Goal: Information Seeking & Learning: Check status

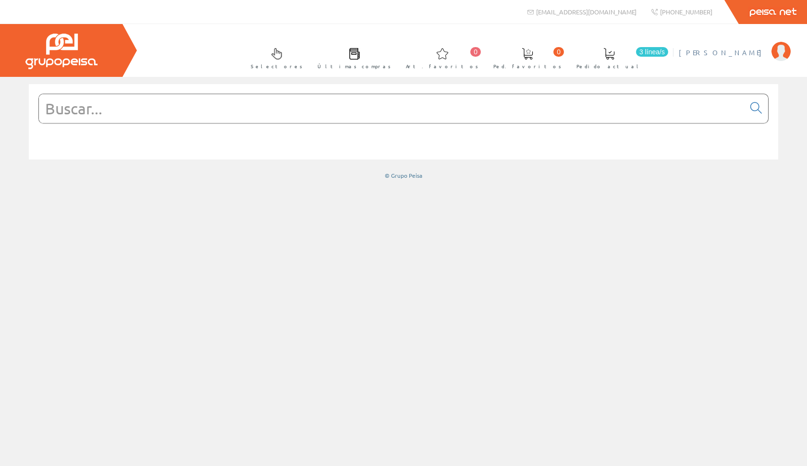
click at [750, 52] on span "[PERSON_NAME]" at bounding box center [722, 53] width 88 height 10
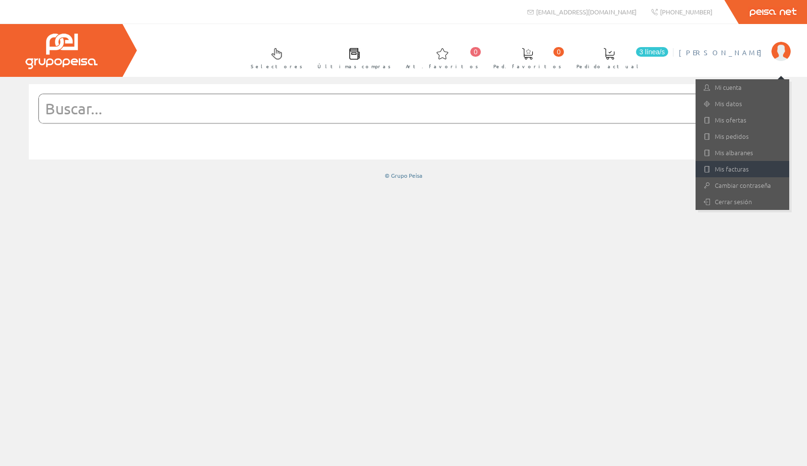
click at [734, 170] on link "Mis facturas" at bounding box center [742, 169] width 94 height 16
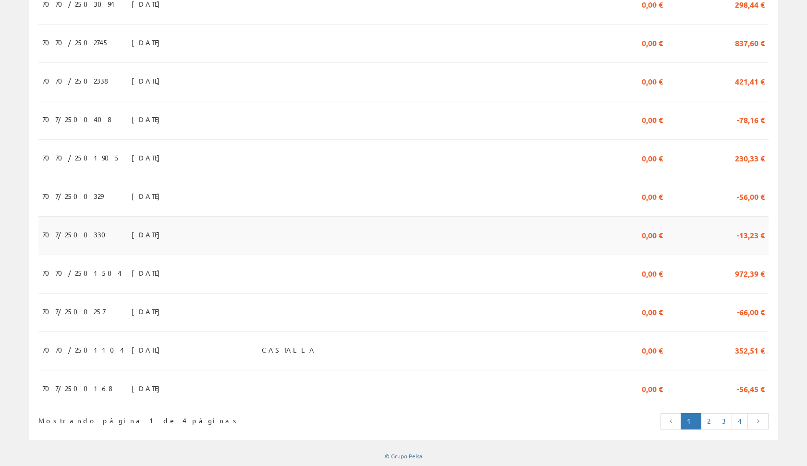
scroll to position [796, 0]
click at [706, 422] on link "2" at bounding box center [707, 421] width 15 height 16
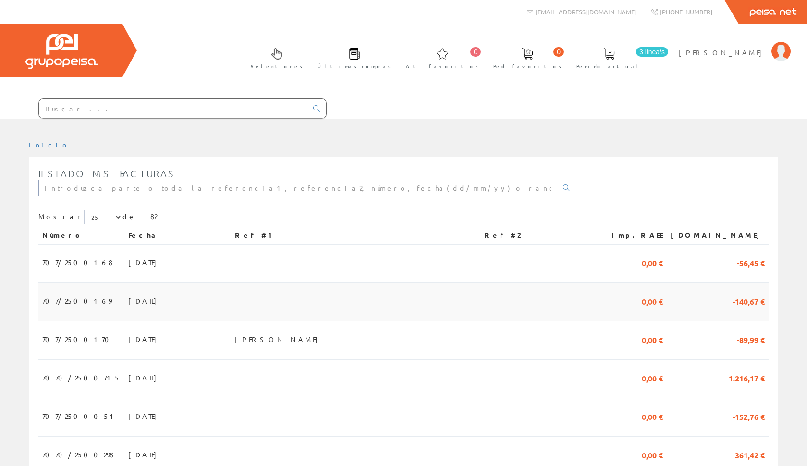
type input "[PERSON_NAME][EMAIL_ADDRESS][DOMAIN_NAME]"
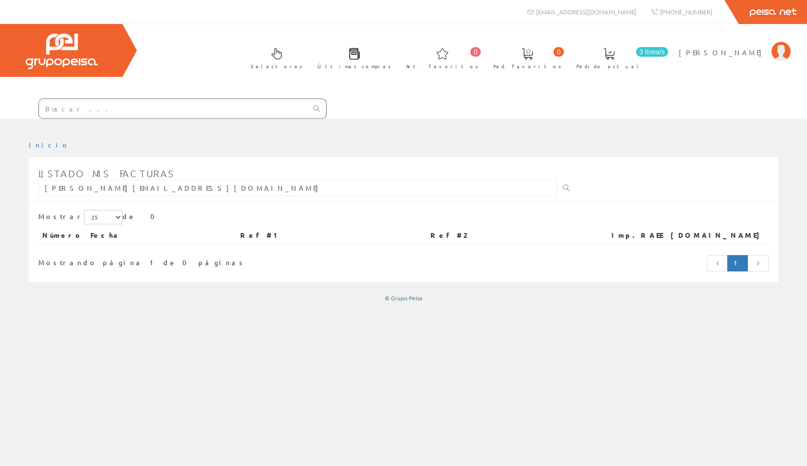
click at [315, 223] on div "Mostrar 5 15 25 de 0" at bounding box center [403, 218] width 730 height 17
click at [496, 200] on div "Listado mis facturas ROBERTO@ATODOSOL.ES" at bounding box center [403, 182] width 749 height 38
click at [513, 187] on input "[PERSON_NAME][EMAIL_ADDRESS][DOMAIN_NAME]" at bounding box center [297, 188] width 518 height 16
type input "R"
click at [497, 197] on div "Listado mis facturas ROBERTO@ATODOSOL.ES" at bounding box center [306, 182] width 537 height 38
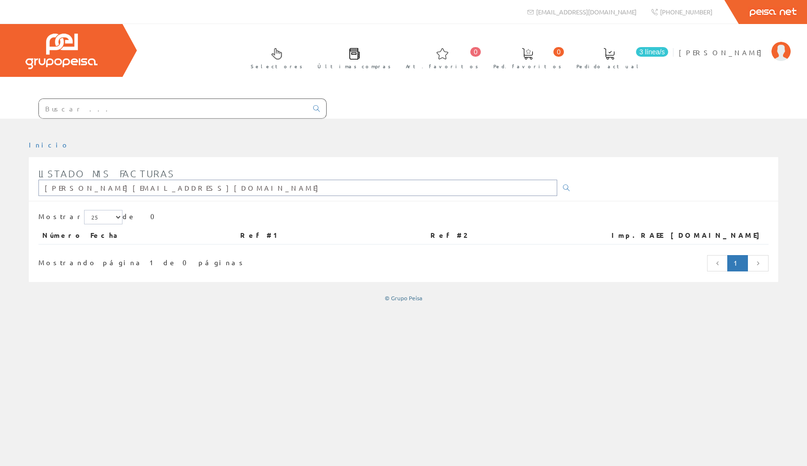
click at [468, 188] on input "[PERSON_NAME][EMAIL_ADDRESS][DOMAIN_NAME]" at bounding box center [297, 188] width 518 height 16
click at [468, 188] on input "ROBERTO@ATODOSOL.ES" at bounding box center [297, 188] width 518 height 16
type input "ROBERTO@"
click at [323, 245] on div "Número Fecha Ref #1 Ref #2 Imp.RAEE Imp.Total" at bounding box center [403, 240] width 730 height 27
click at [728, 259] on link at bounding box center [717, 263] width 21 height 16
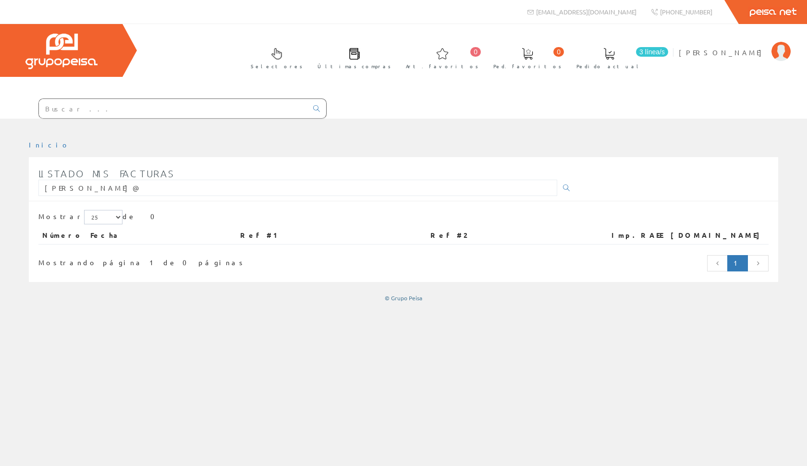
click at [766, 265] on link at bounding box center [757, 263] width 21 height 16
select select "15"
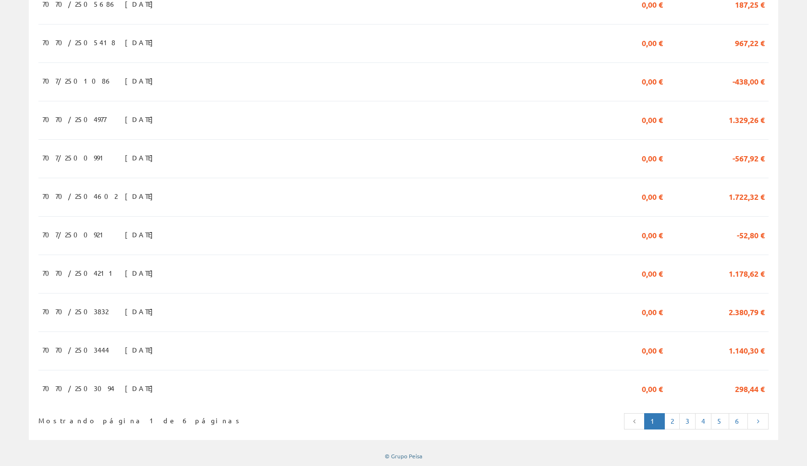
scroll to position [411, 0]
click at [679, 419] on link "2" at bounding box center [671, 421] width 15 height 16
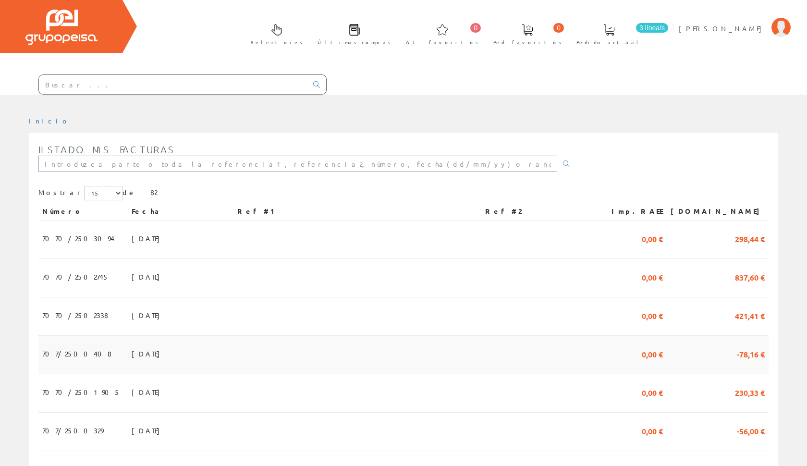
scroll to position [25, 0]
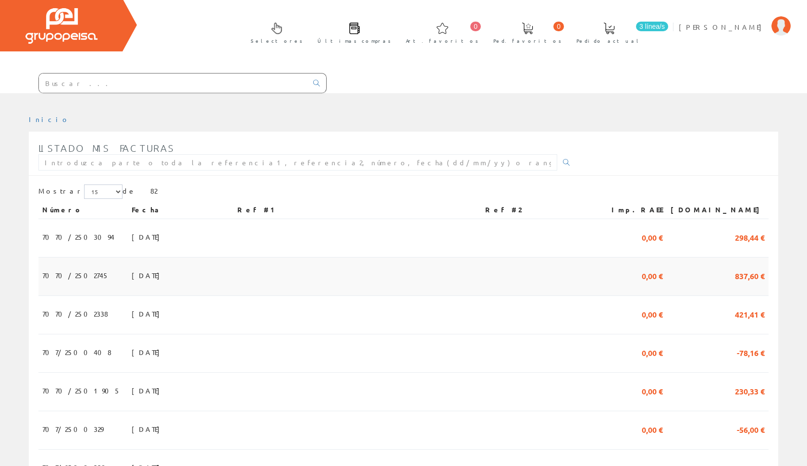
click at [746, 283] on td "837,60 €" at bounding box center [717, 276] width 102 height 38
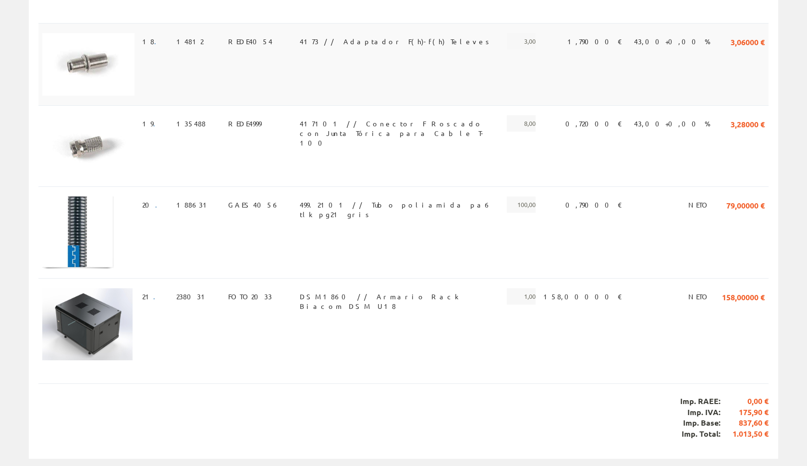
scroll to position [1596, 0]
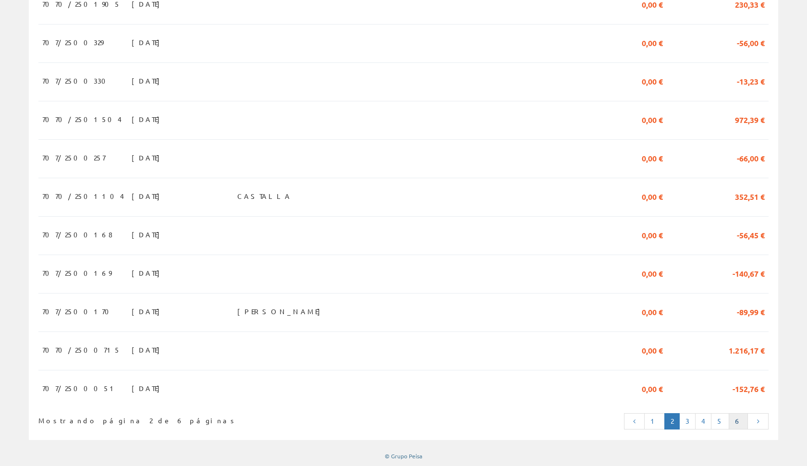
scroll to position [411, 0]
click at [695, 416] on link "3" at bounding box center [687, 421] width 16 height 16
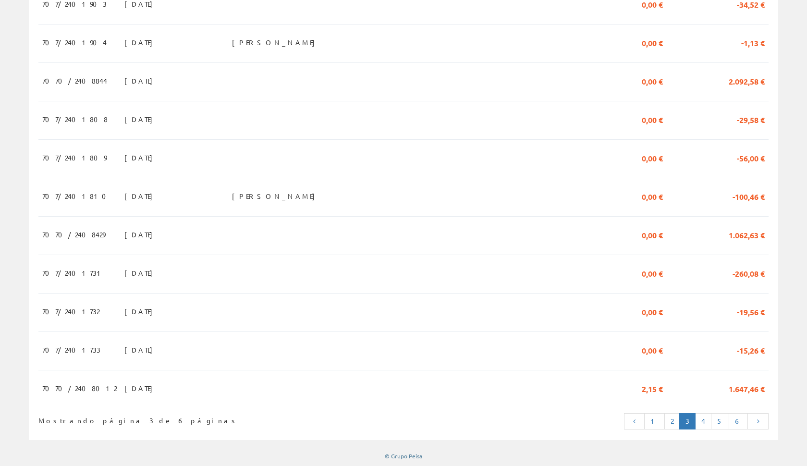
scroll to position [411, 0]
click at [706, 418] on link "4" at bounding box center [703, 421] width 16 height 16
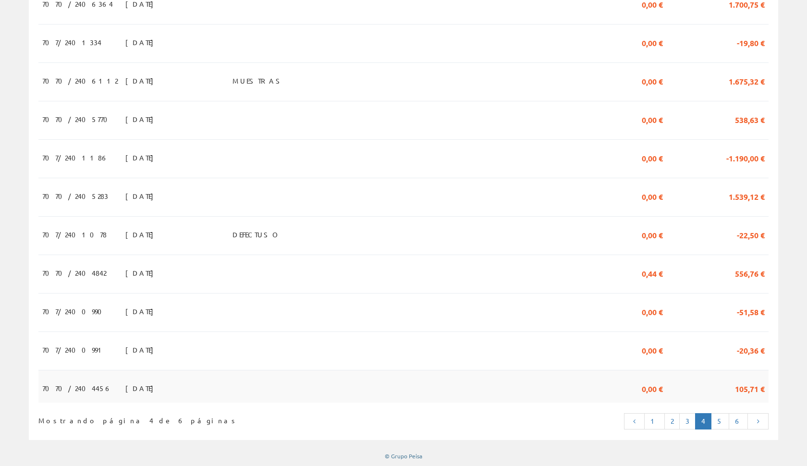
scroll to position [411, 0]
click at [684, 419] on link "3" at bounding box center [687, 421] width 16 height 16
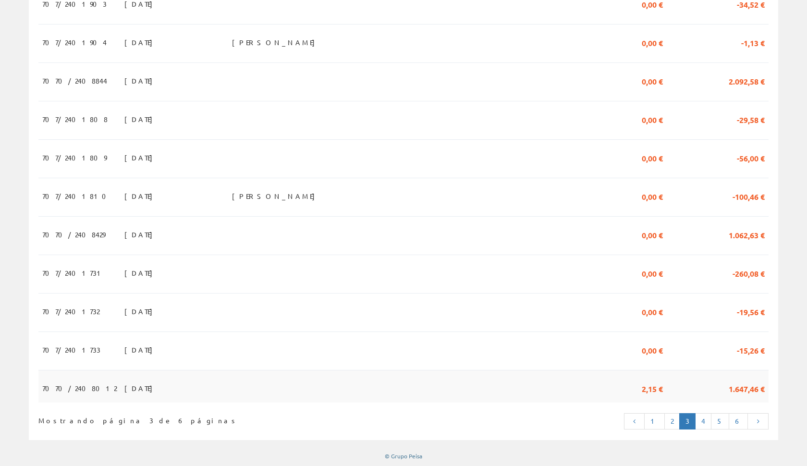
scroll to position [411, 0]
click at [679, 419] on link "2" at bounding box center [671, 421] width 15 height 16
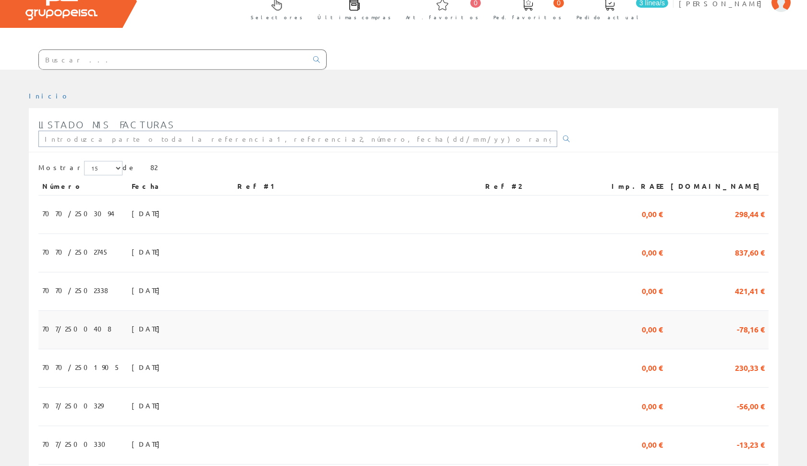
scroll to position [49, 0]
click at [517, 258] on td at bounding box center [537, 252] width 113 height 38
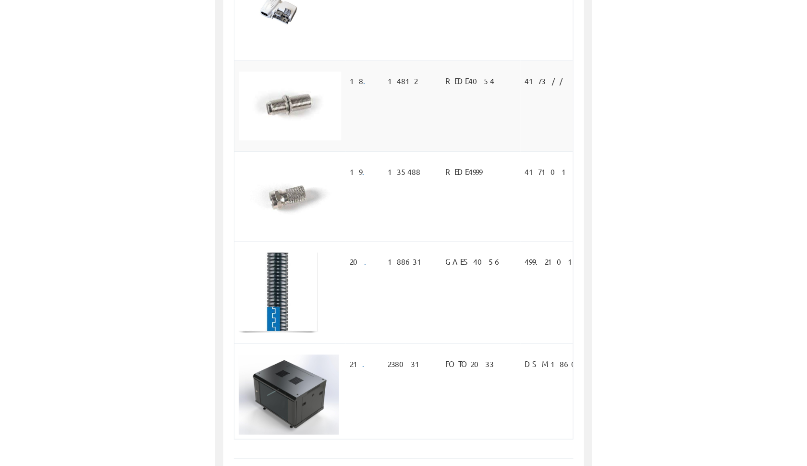
scroll to position [1527, 0]
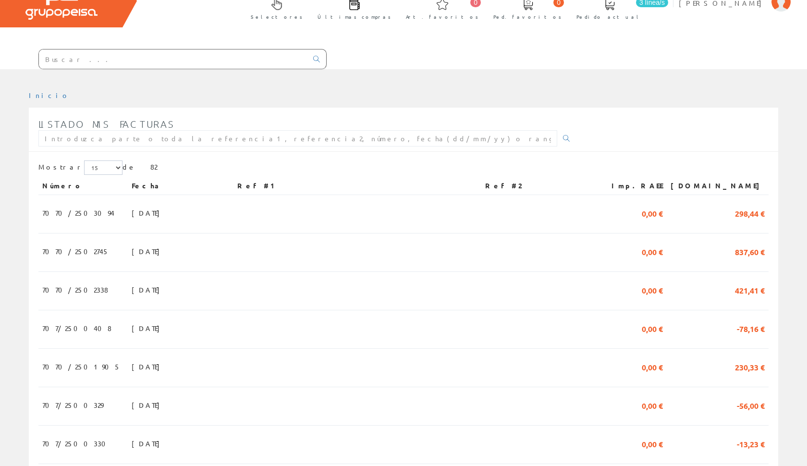
scroll to position [49, 0]
click at [594, 299] on td at bounding box center [537, 291] width 113 height 38
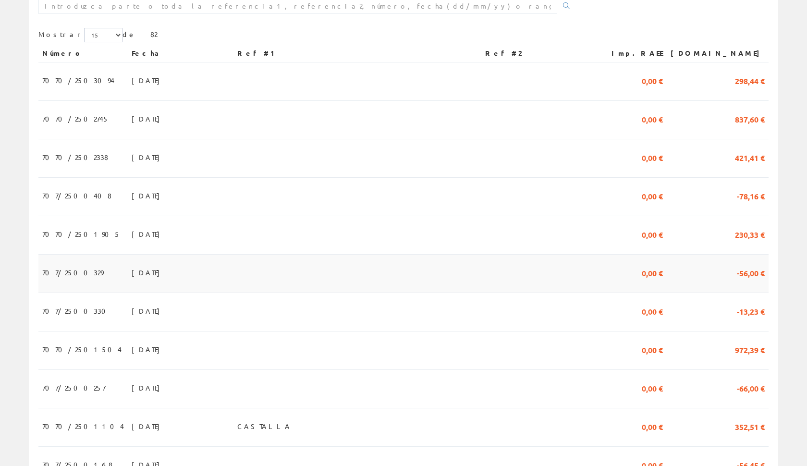
scroll to position [182, 0]
click at [524, 349] on td at bounding box center [537, 350] width 113 height 38
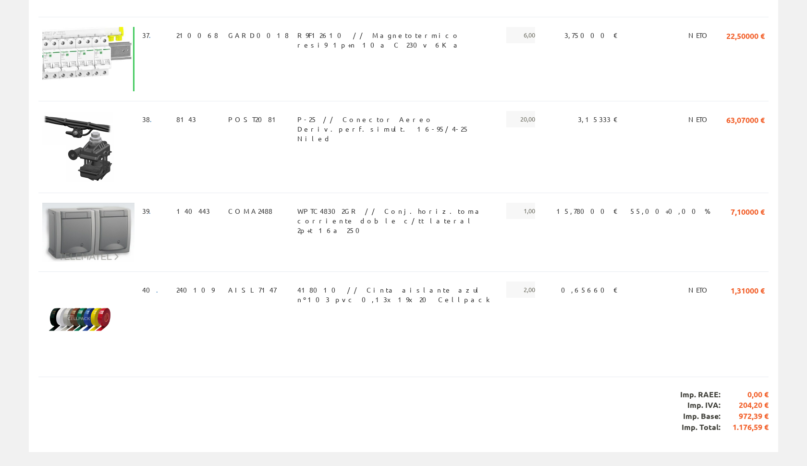
scroll to position [3379, 0]
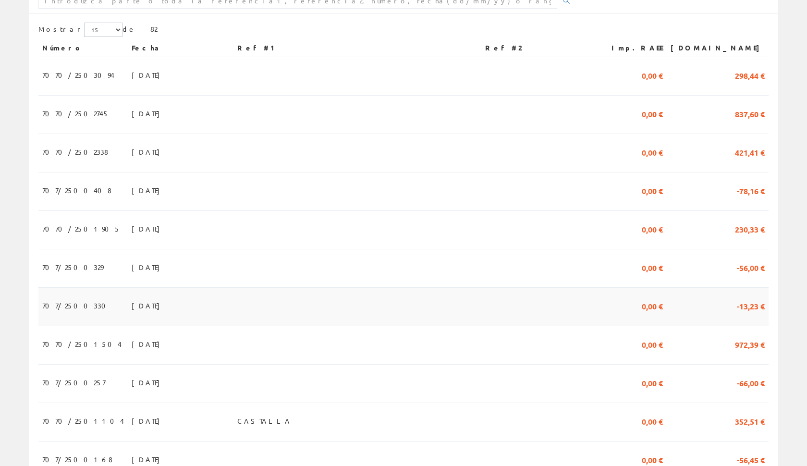
scroll to position [205, 0]
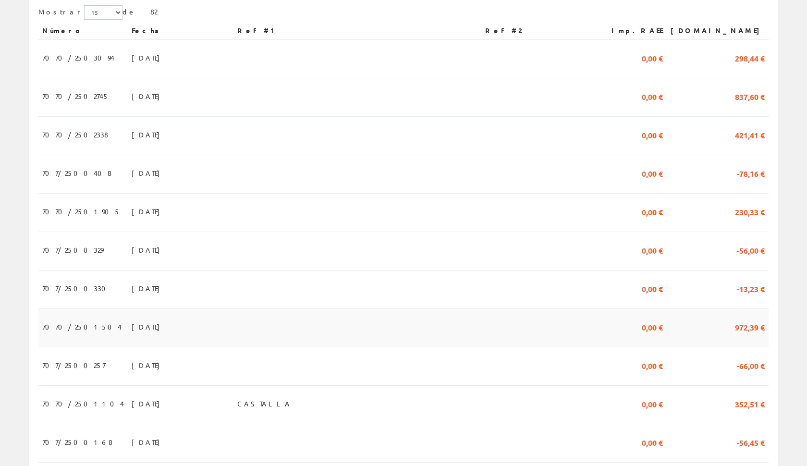
click at [648, 327] on td "0,00 €" at bounding box center [630, 328] width 72 height 38
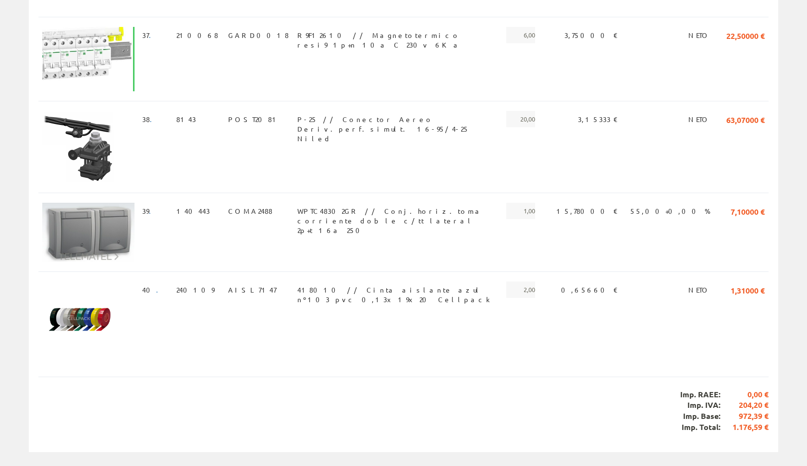
scroll to position [3379, 0]
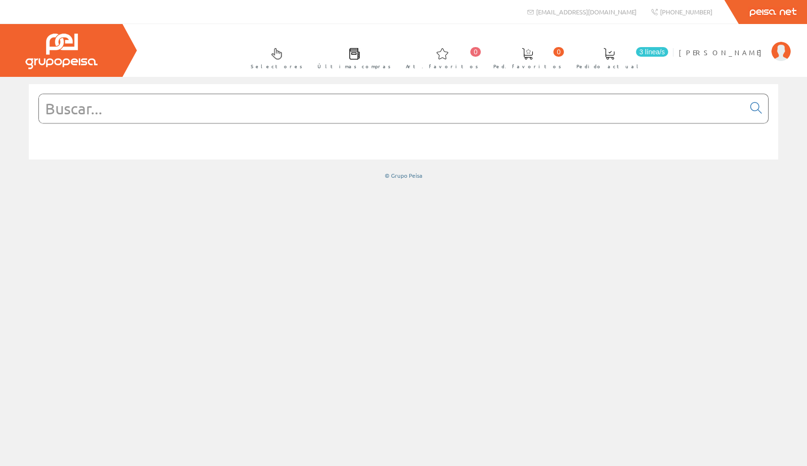
click at [360, 54] on span at bounding box center [355, 54] width 12 height 12
click at [360, 59] on span at bounding box center [355, 54] width 12 height 12
click at [106, 44] on div at bounding box center [61, 50] width 122 height 53
click at [360, 54] on span at bounding box center [355, 54] width 12 height 12
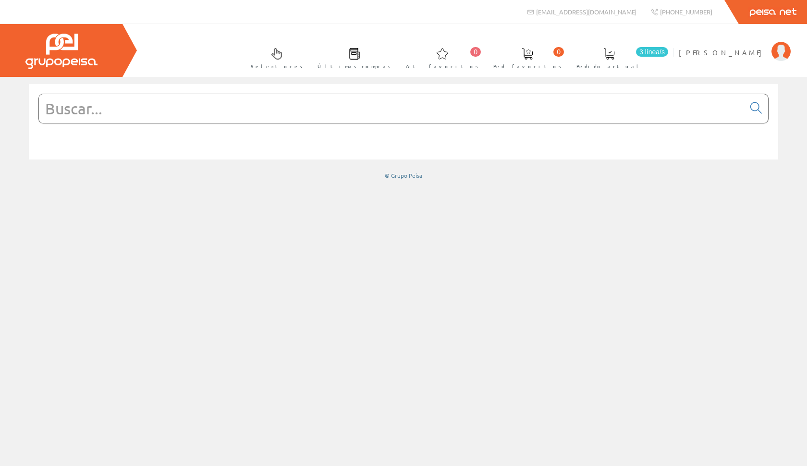
click at [391, 62] on span "Últimas compras" at bounding box center [353, 66] width 73 height 10
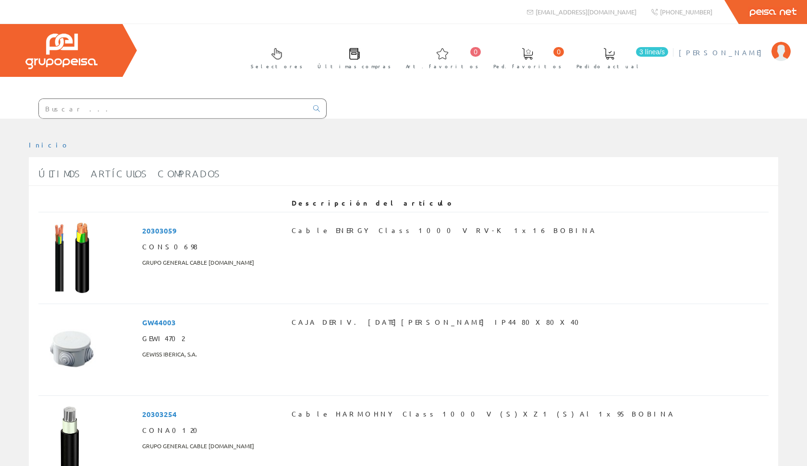
click at [735, 51] on span "[PERSON_NAME]" at bounding box center [722, 53] width 88 height 10
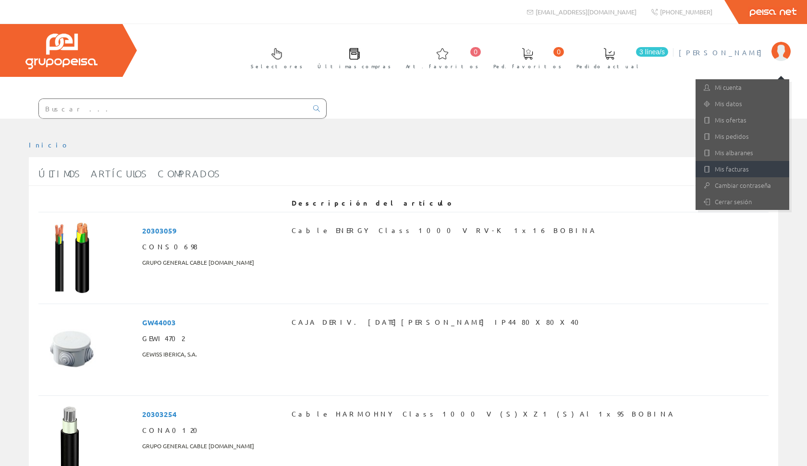
click at [737, 167] on link "Mis facturas" at bounding box center [742, 169] width 94 height 16
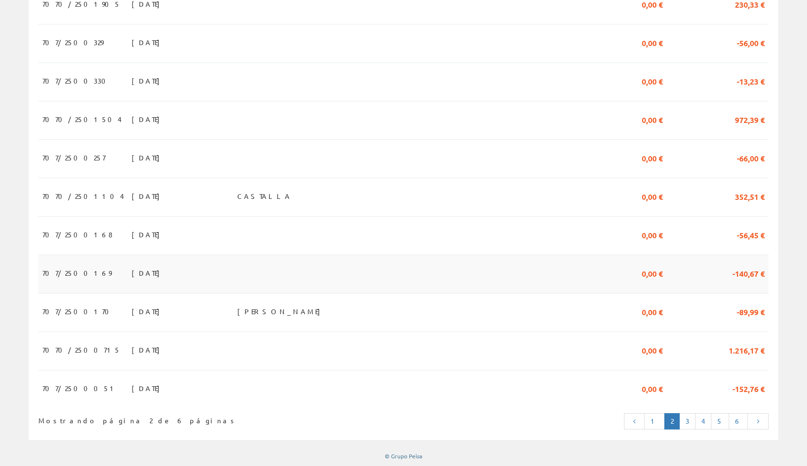
scroll to position [411, 0]
click at [686, 423] on link "3" at bounding box center [687, 421] width 16 height 16
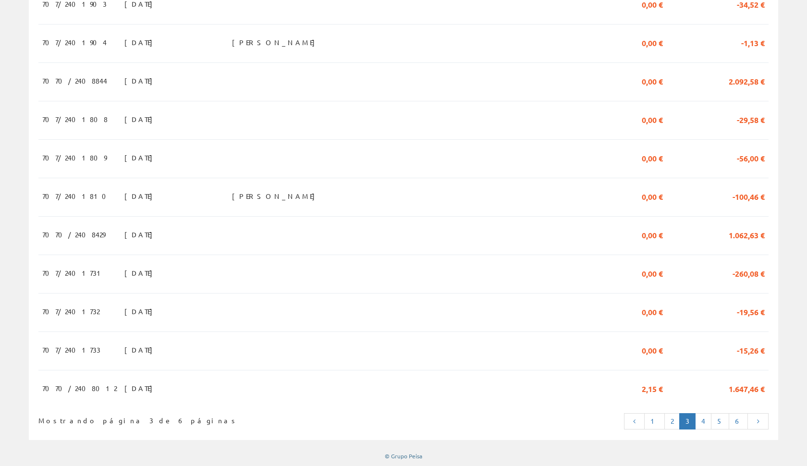
scroll to position [411, 0]
click at [679, 418] on link "2" at bounding box center [671, 421] width 15 height 16
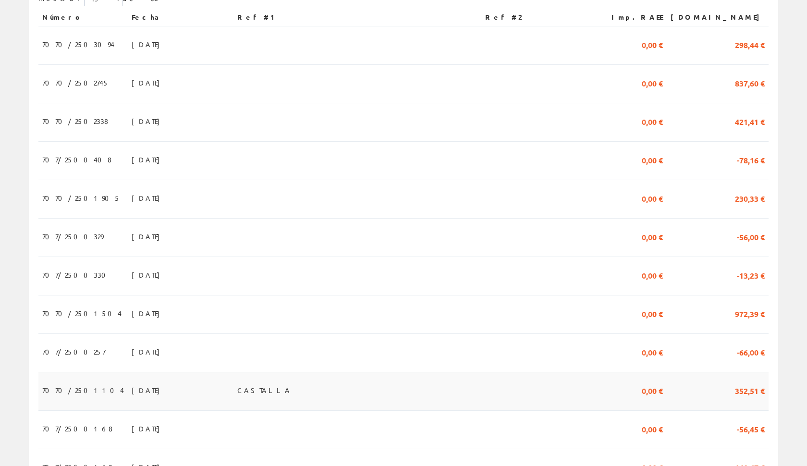
scroll to position [217, 0]
click at [633, 87] on td "0,00 €" at bounding box center [630, 85] width 72 height 38
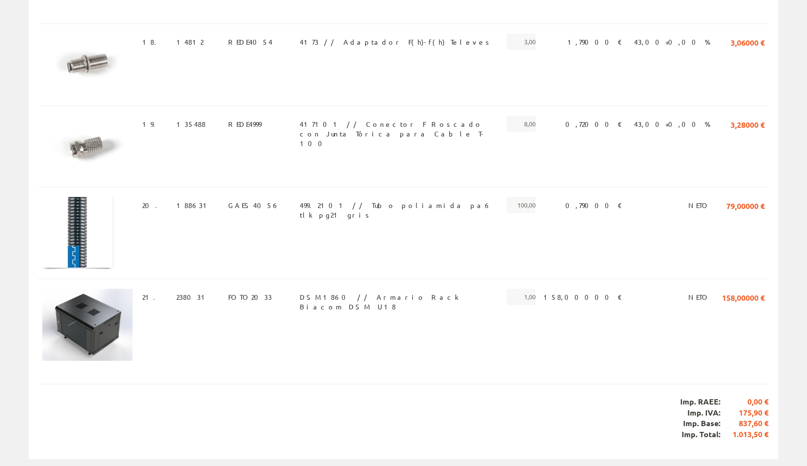
scroll to position [1596, 0]
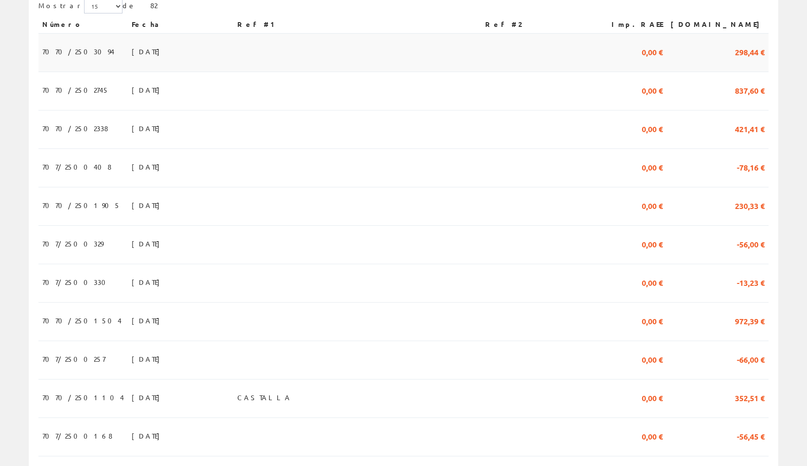
scroll to position [211, 0]
click at [759, 135] on td "421,41 €" at bounding box center [717, 129] width 102 height 38
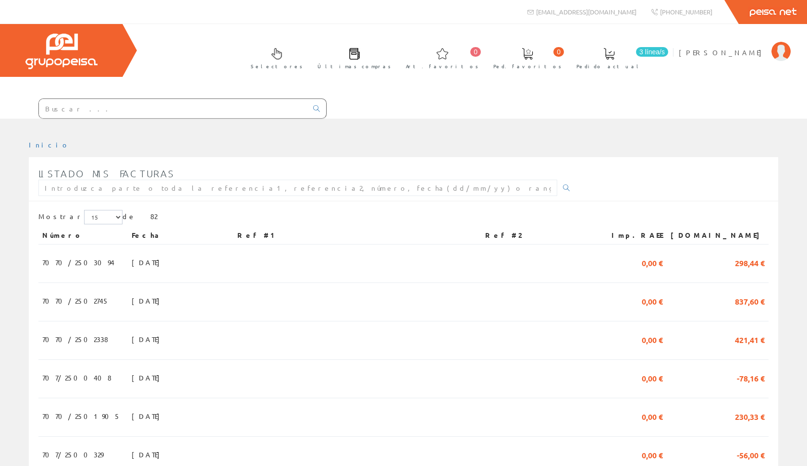
scroll to position [211, 0]
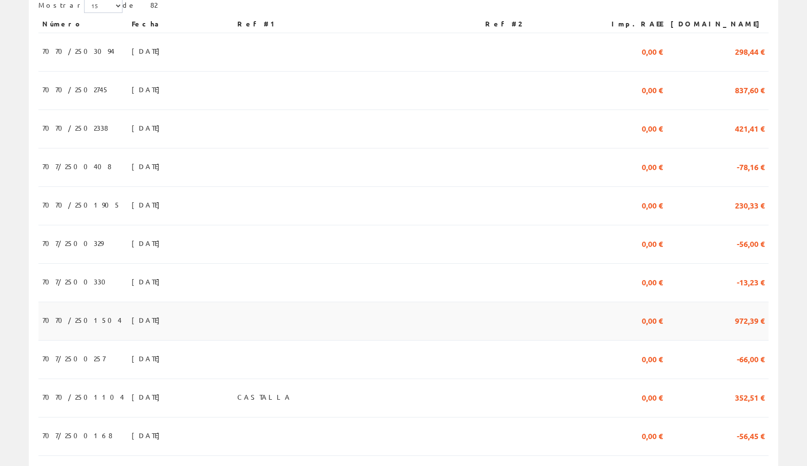
click at [718, 325] on td "972,39 €" at bounding box center [717, 321] width 102 height 38
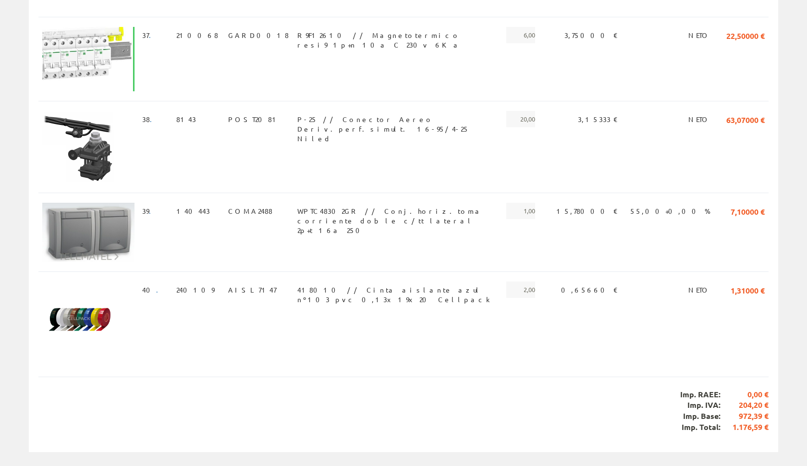
scroll to position [3379, 0]
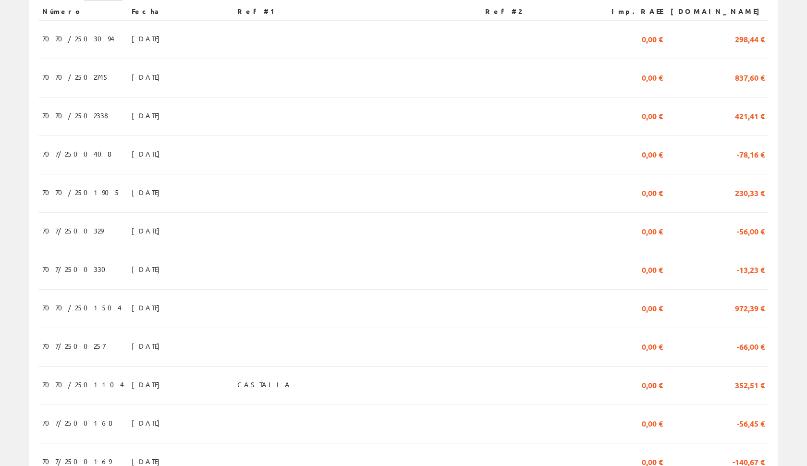
scroll to position [224, 0]
click at [659, 343] on td "0,00 €" at bounding box center [630, 347] width 72 height 38
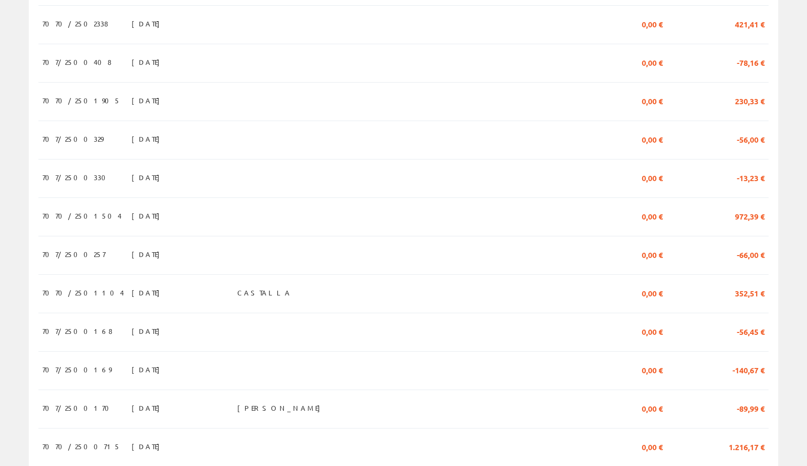
scroll to position [323, 0]
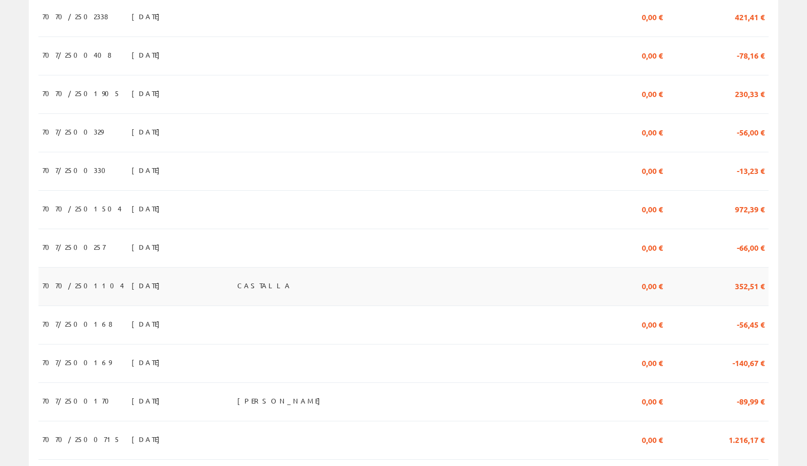
click at [644, 285] on td "0,00 €" at bounding box center [630, 286] width 72 height 38
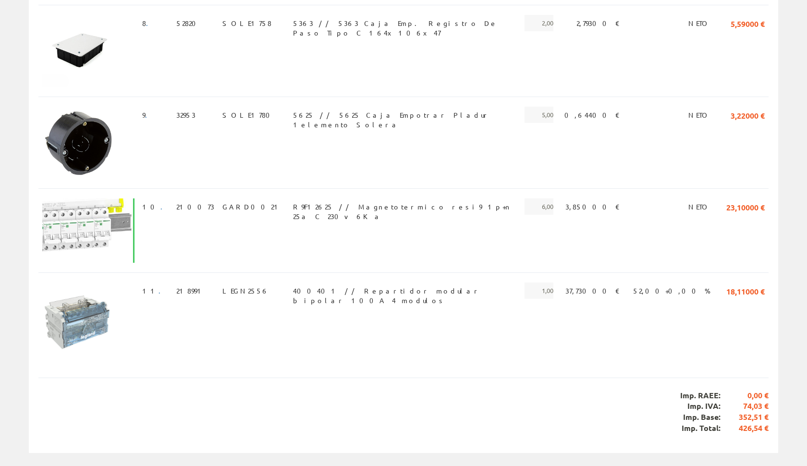
scroll to position [699, 0]
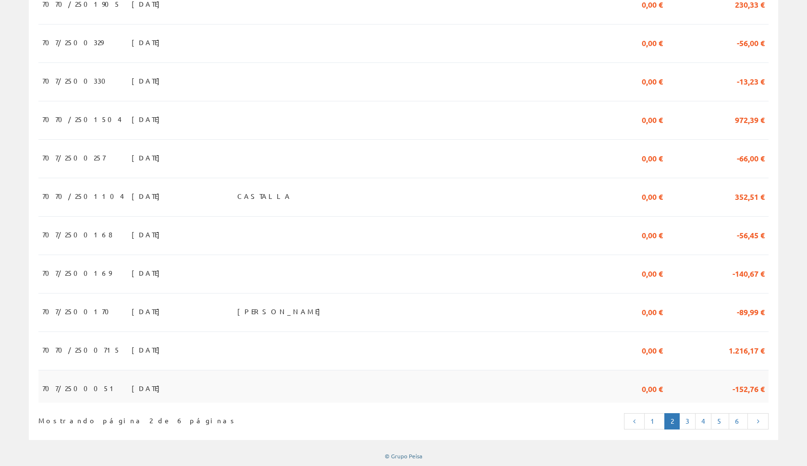
scroll to position [411, 0]
click at [663, 359] on td "0,00 €" at bounding box center [630, 351] width 72 height 38
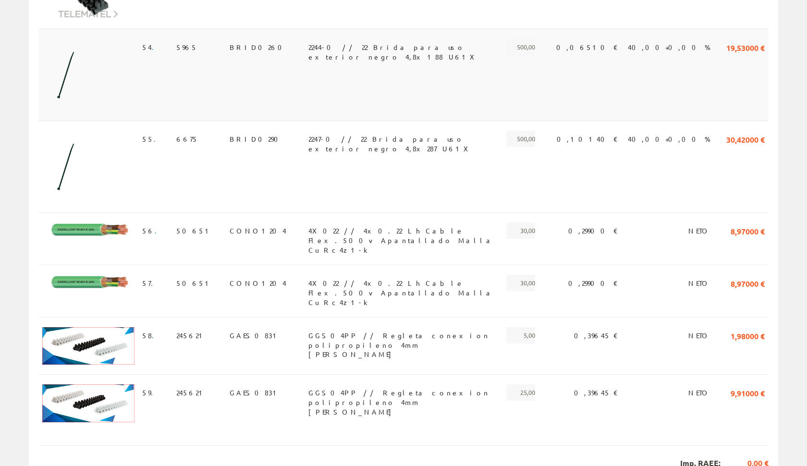
scroll to position [4485, 0]
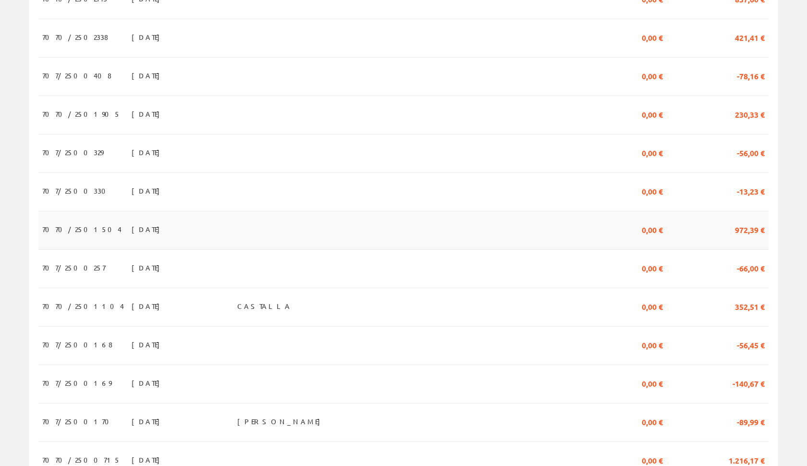
scroll to position [294, 0]
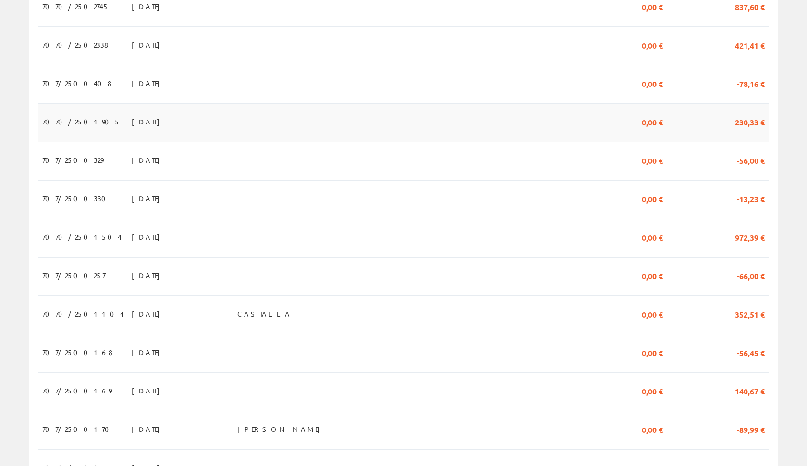
click at [572, 118] on td at bounding box center [537, 123] width 113 height 38
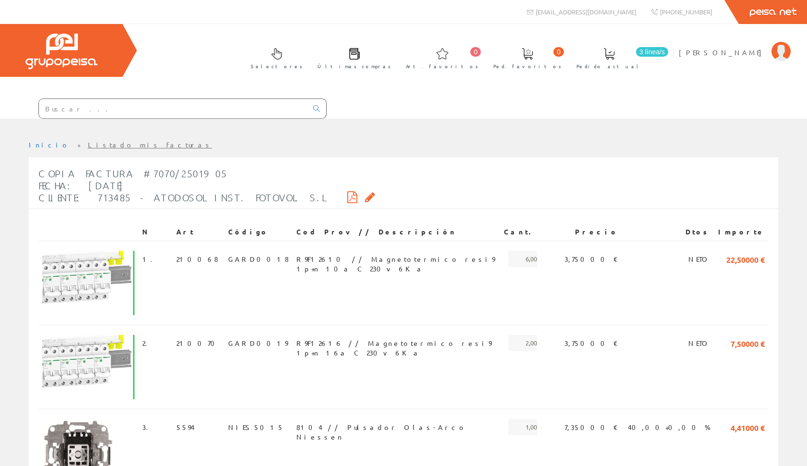
scroll to position [0, 0]
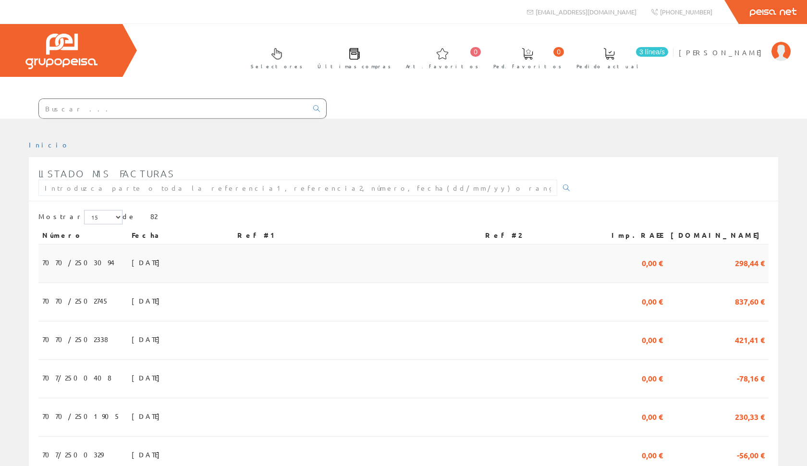
click at [721, 273] on td "298,44 €" at bounding box center [717, 263] width 102 height 38
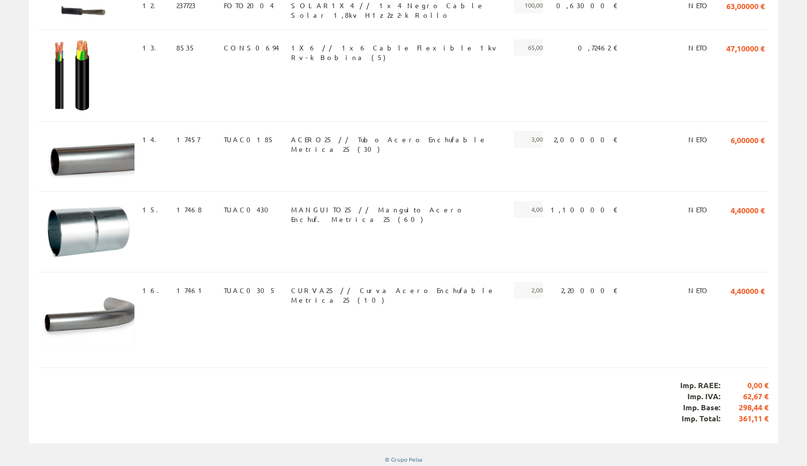
scroll to position [1233, 0]
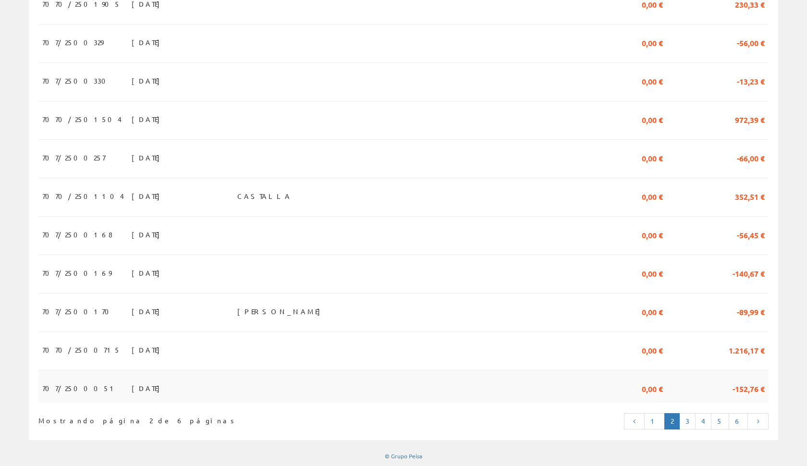
scroll to position [411, 0]
click at [688, 420] on link "3" at bounding box center [687, 421] width 16 height 16
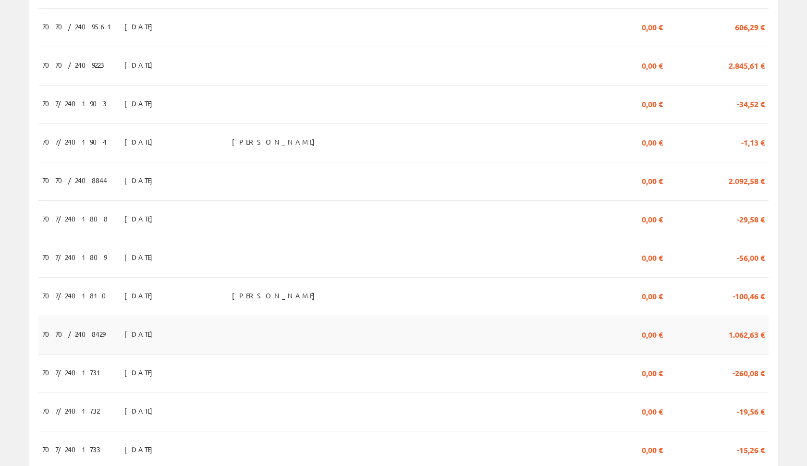
scroll to position [321, 0]
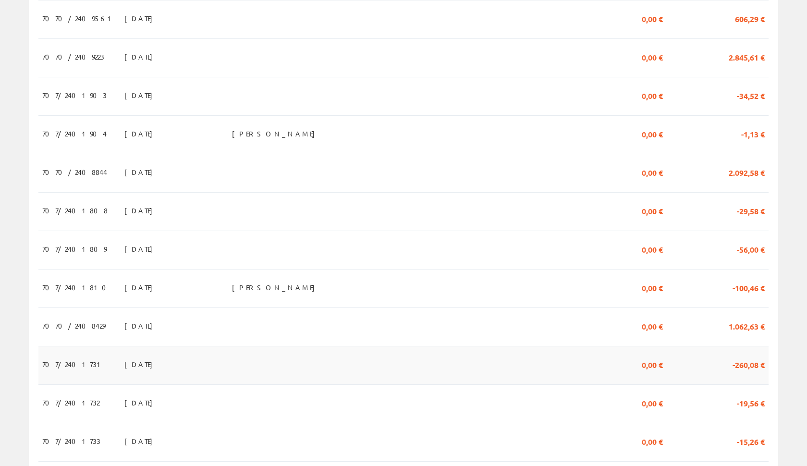
click at [740, 363] on span "-260,08 €" at bounding box center [748, 364] width 32 height 16
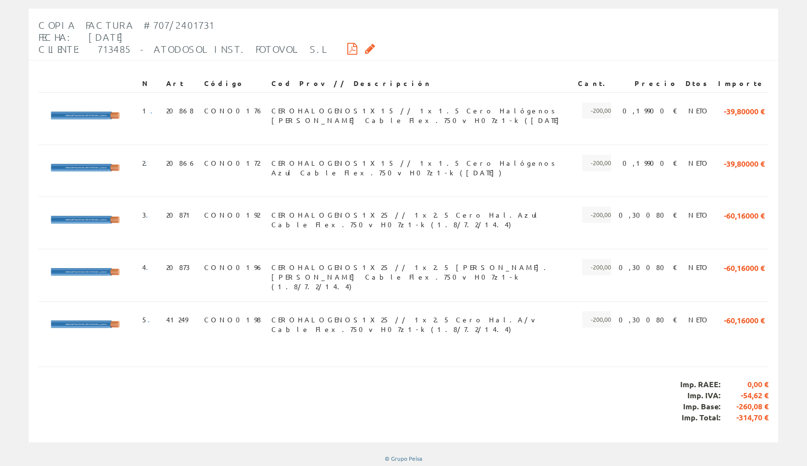
scroll to position [148, 0]
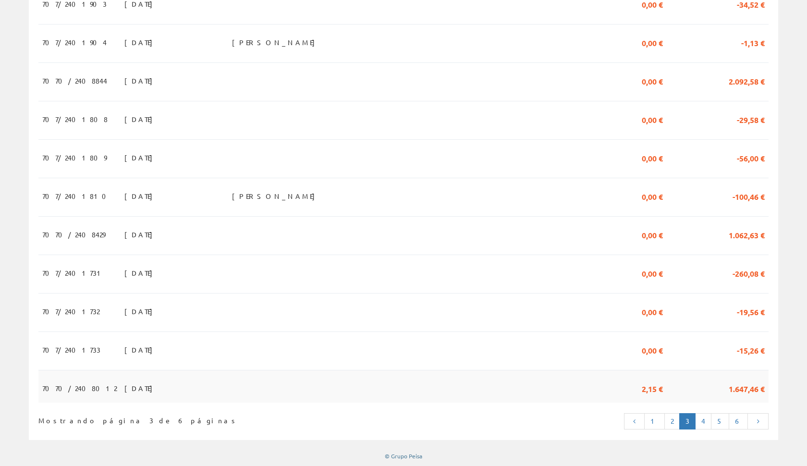
scroll to position [411, 0]
click at [675, 418] on link "2" at bounding box center [671, 421] width 15 height 16
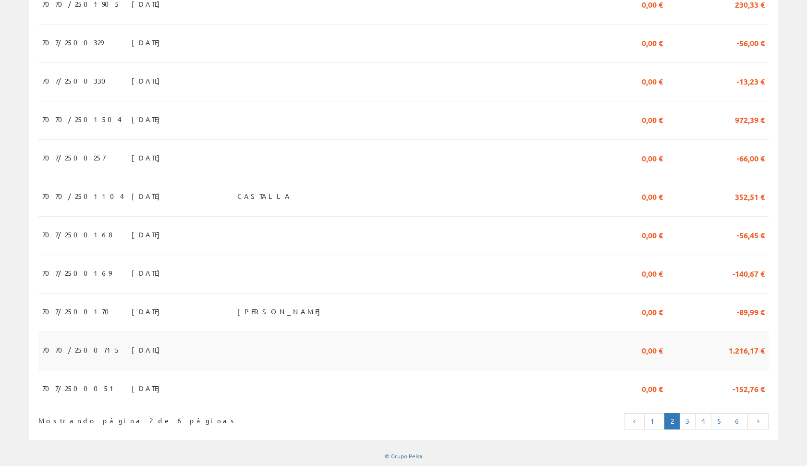
scroll to position [411, 0]
click at [736, 391] on span "-152,76 €" at bounding box center [748, 388] width 32 height 16
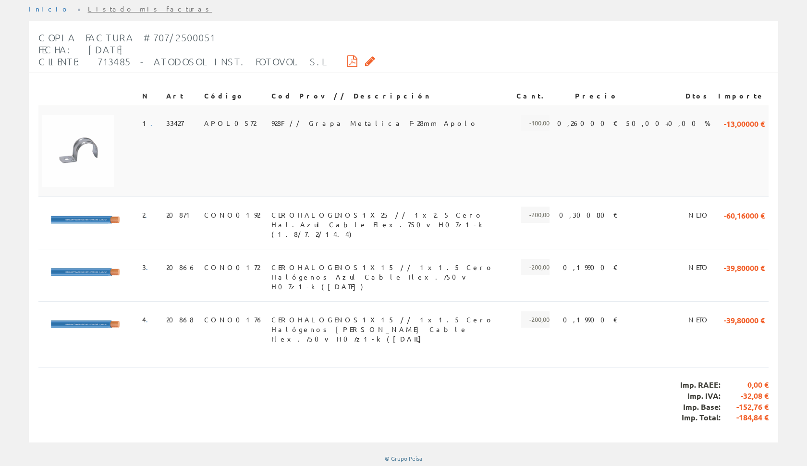
scroll to position [135, 0]
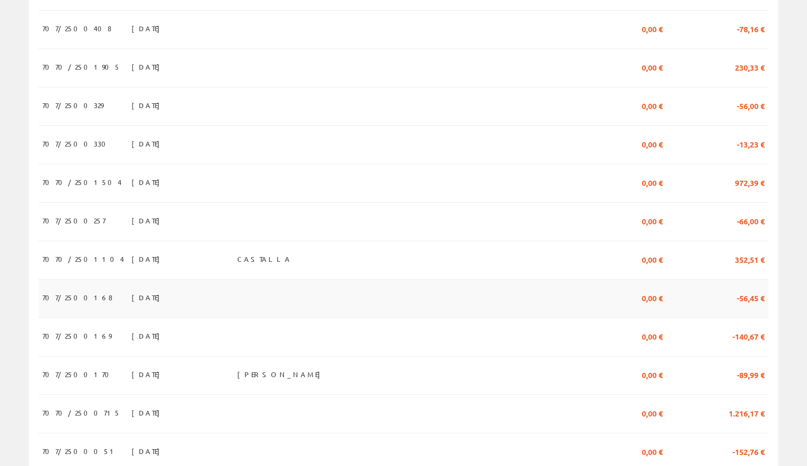
scroll to position [340, 0]
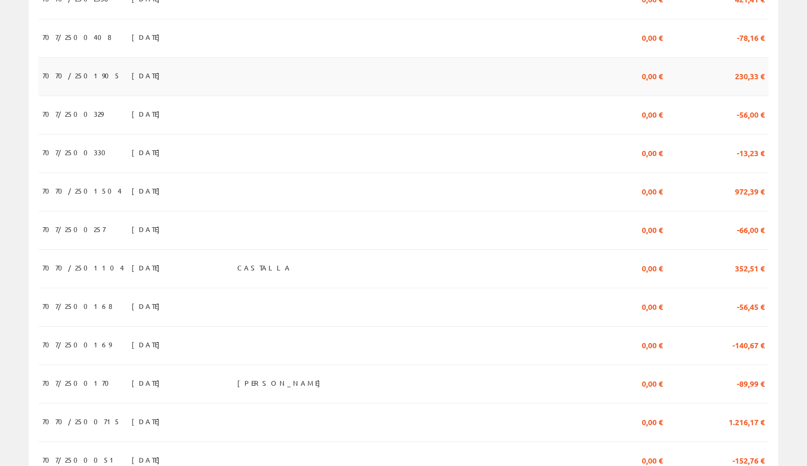
click at [728, 87] on td "230,33 €" at bounding box center [717, 77] width 102 height 38
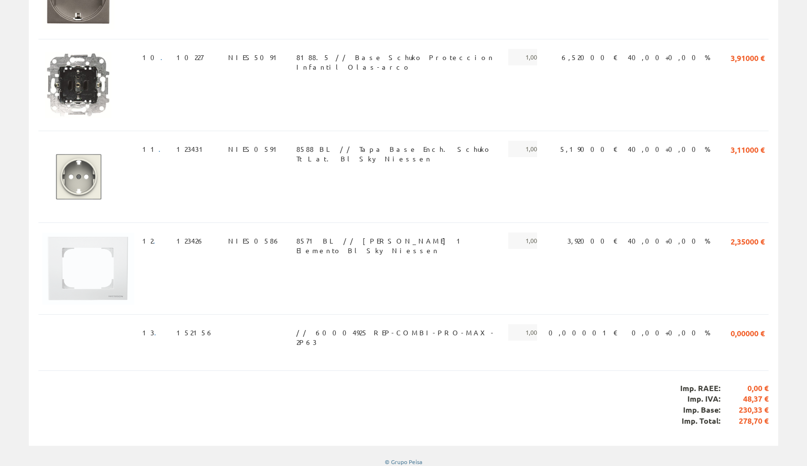
scroll to position [1011, 0]
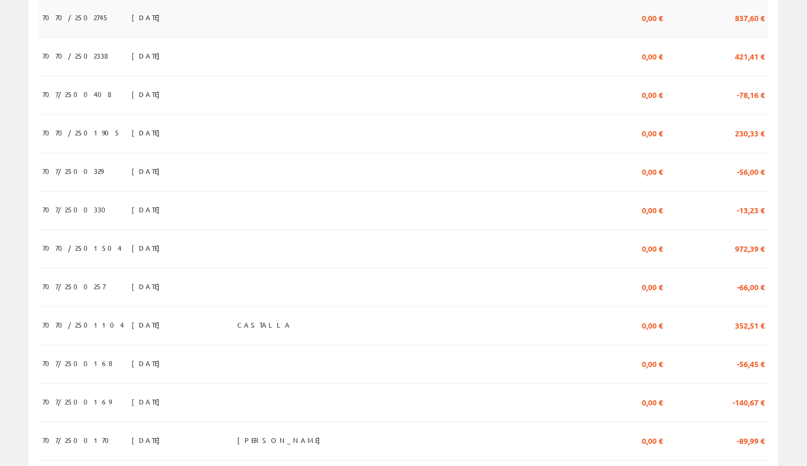
scroll to position [286, 0]
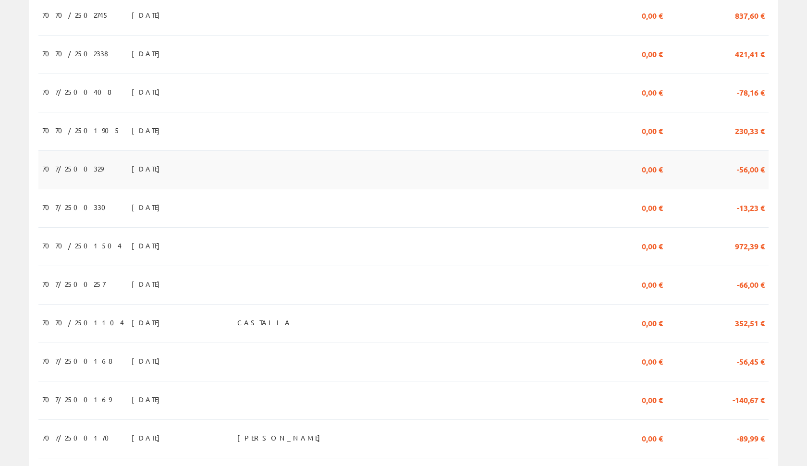
click at [752, 172] on span "-56,00 €" at bounding box center [750, 168] width 28 height 16
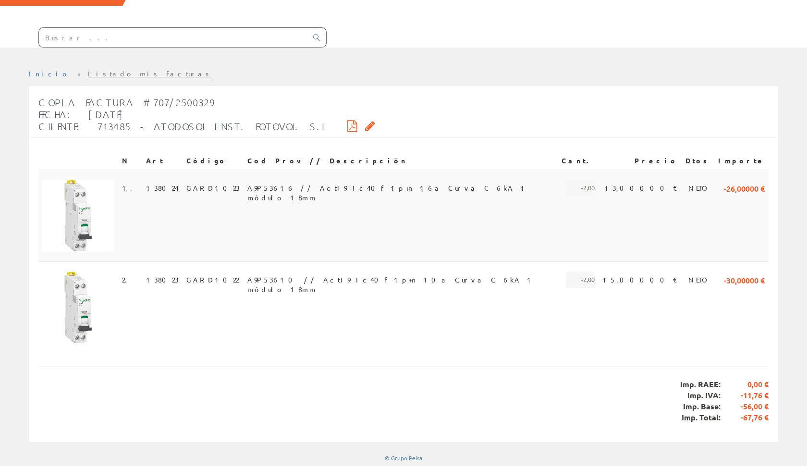
scroll to position [71, 0]
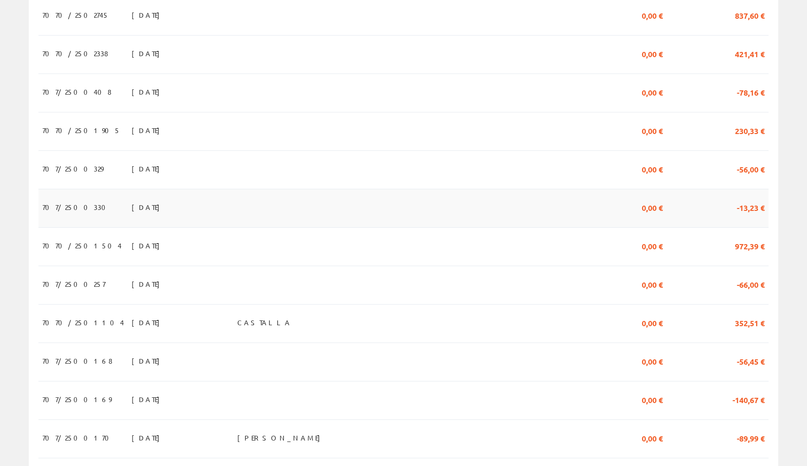
scroll to position [286, 0]
click at [714, 210] on td "-13,23 €" at bounding box center [717, 208] width 102 height 38
click at [748, 319] on span "352,51 €" at bounding box center [750, 322] width 30 height 16
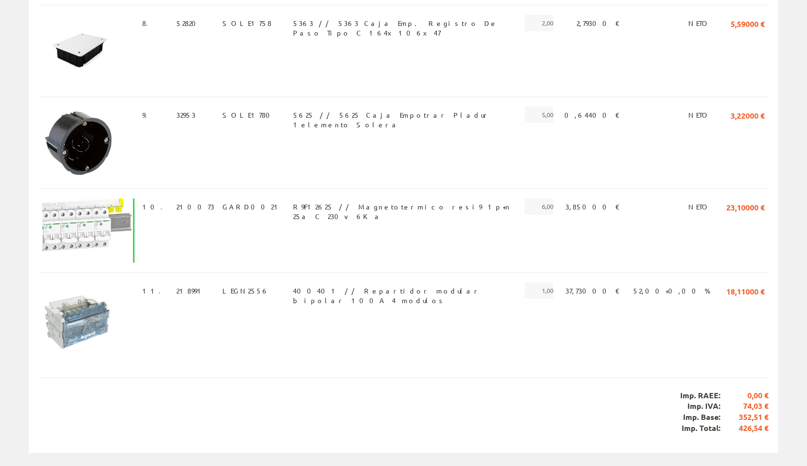
scroll to position [699, 0]
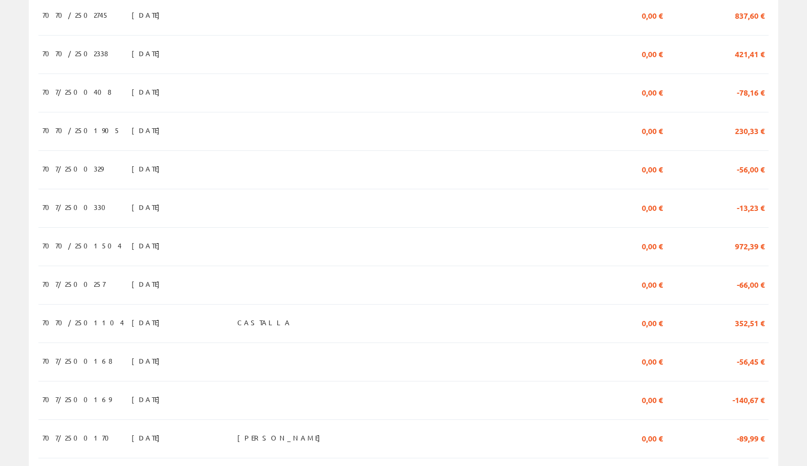
scroll to position [286, 0]
click at [741, 362] on span "-56,45 €" at bounding box center [750, 360] width 28 height 16
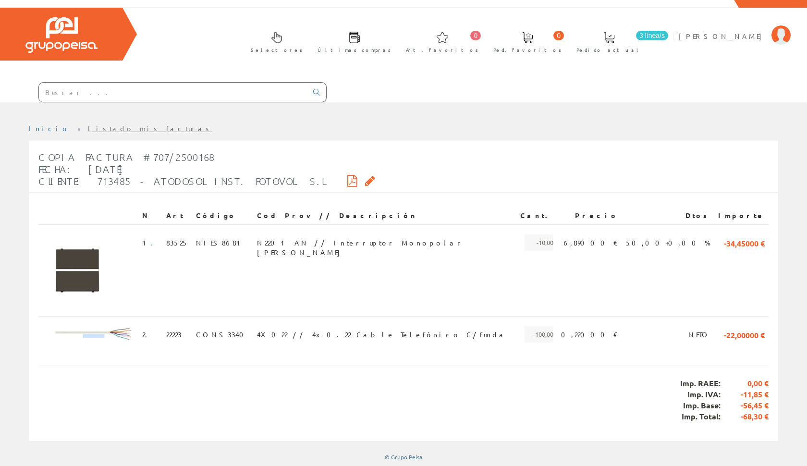
scroll to position [15, 0]
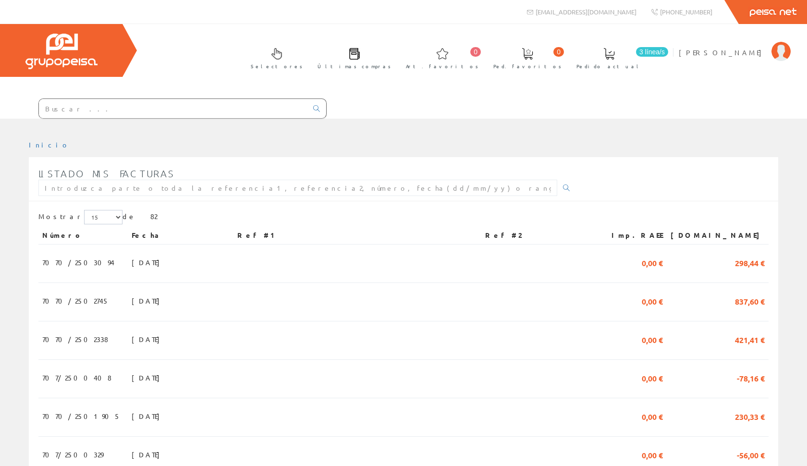
scroll to position [286, 0]
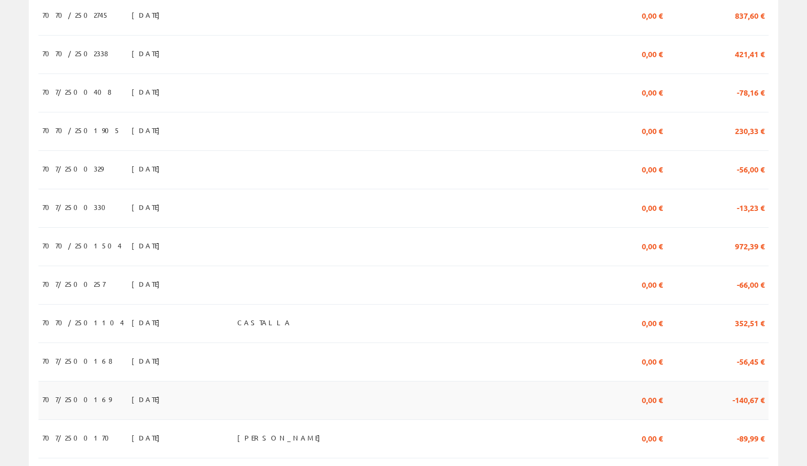
click at [663, 393] on span "0,00 €" at bounding box center [651, 399] width 21 height 16
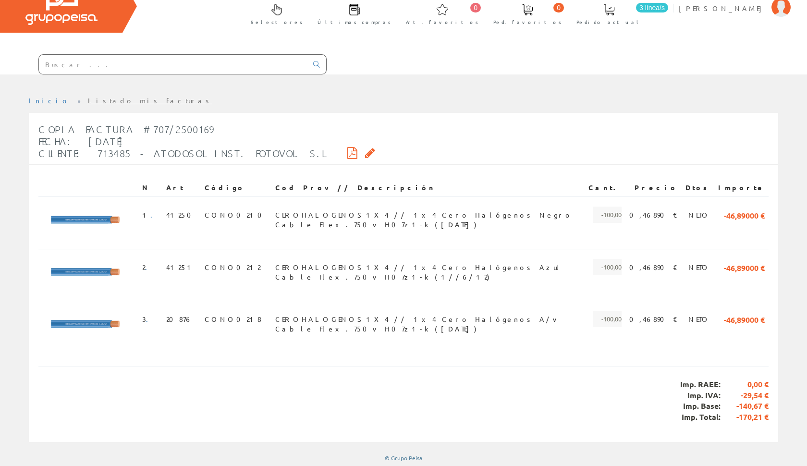
scroll to position [44, 0]
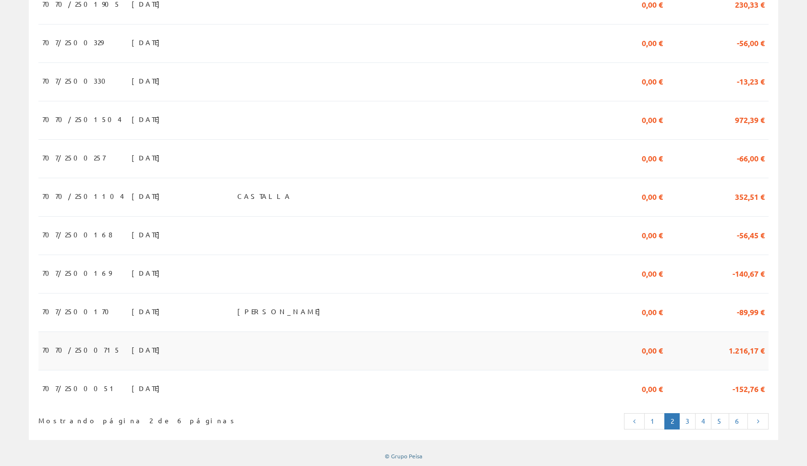
scroll to position [411, 0]
click at [664, 418] on link "1" at bounding box center [654, 421] width 21 height 16
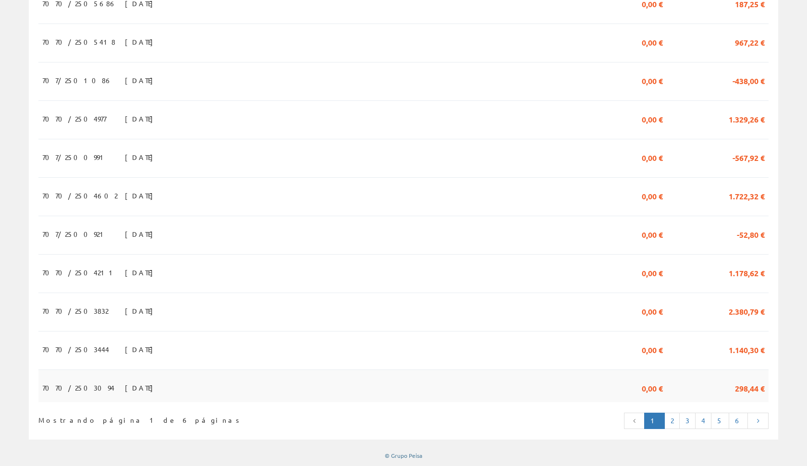
scroll to position [411, 0]
click at [744, 385] on span "298,44 €" at bounding box center [750, 388] width 30 height 16
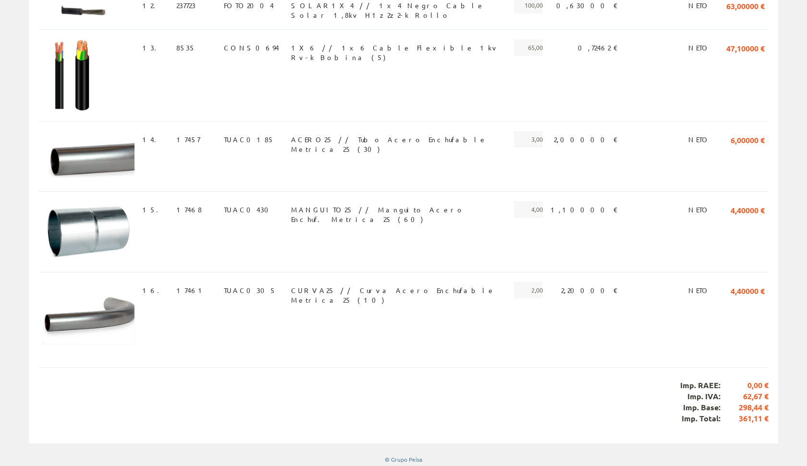
scroll to position [1233, 0]
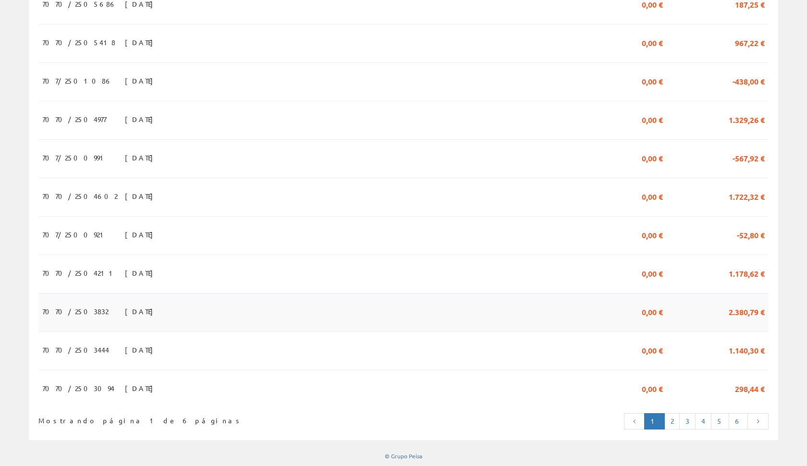
scroll to position [411, 0]
click at [701, 425] on link "4" at bounding box center [703, 421] width 16 height 16
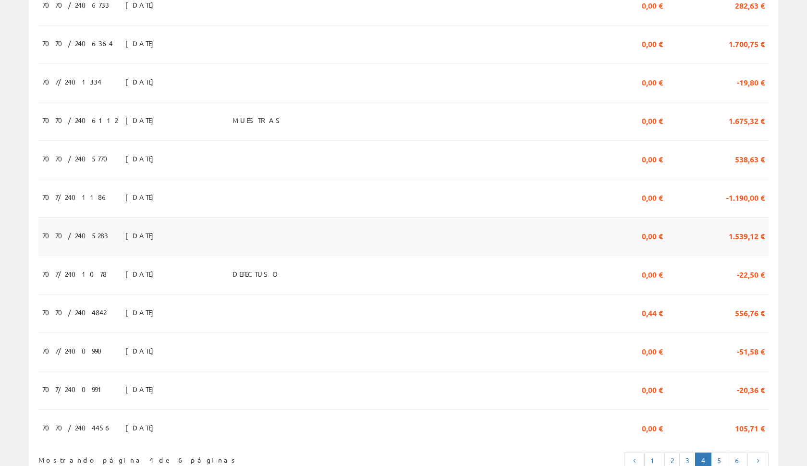
scroll to position [379, 0]
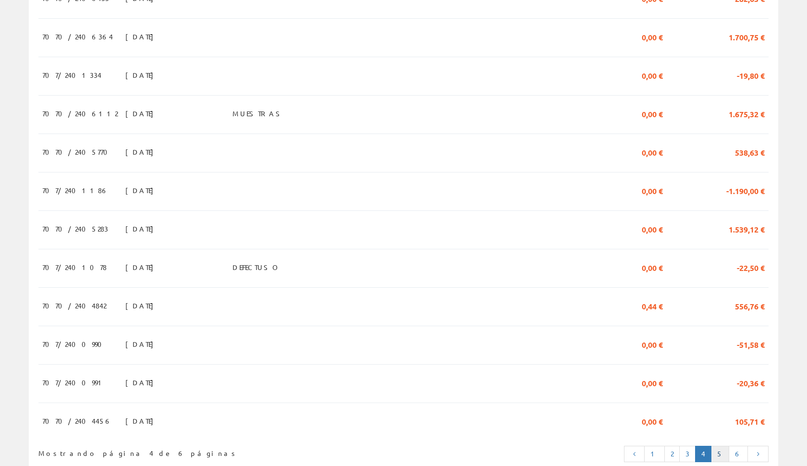
click at [723, 454] on link "5" at bounding box center [720, 454] width 18 height 16
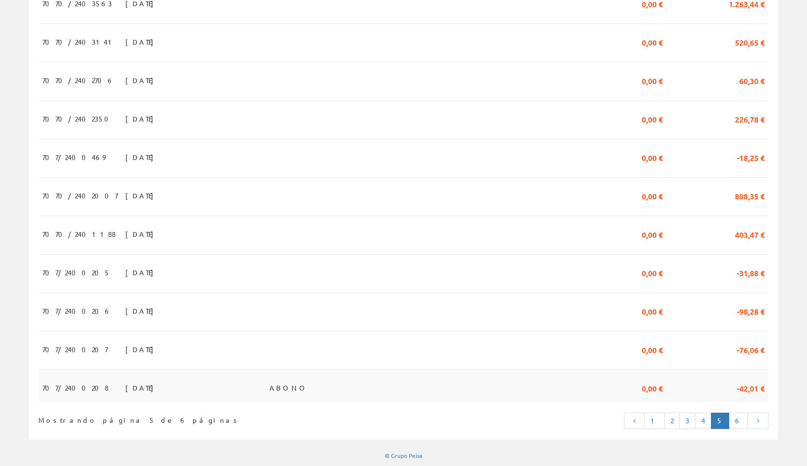
scroll to position [411, 0]
click at [707, 418] on link "4" at bounding box center [703, 421] width 16 height 16
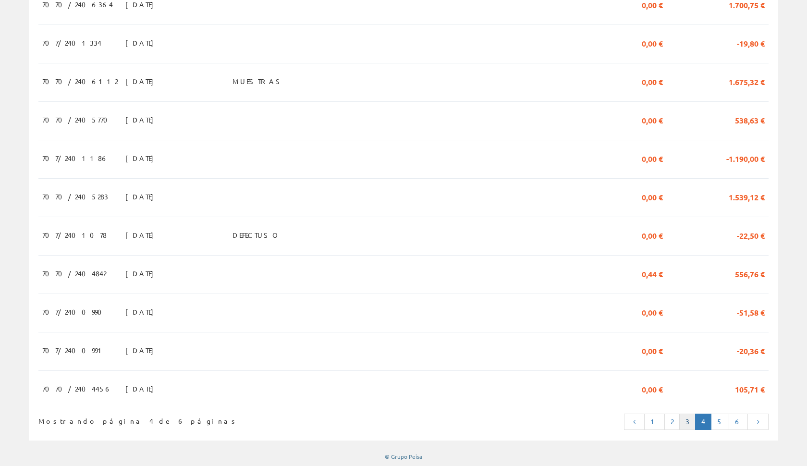
click at [695, 417] on link "3" at bounding box center [687, 421] width 16 height 16
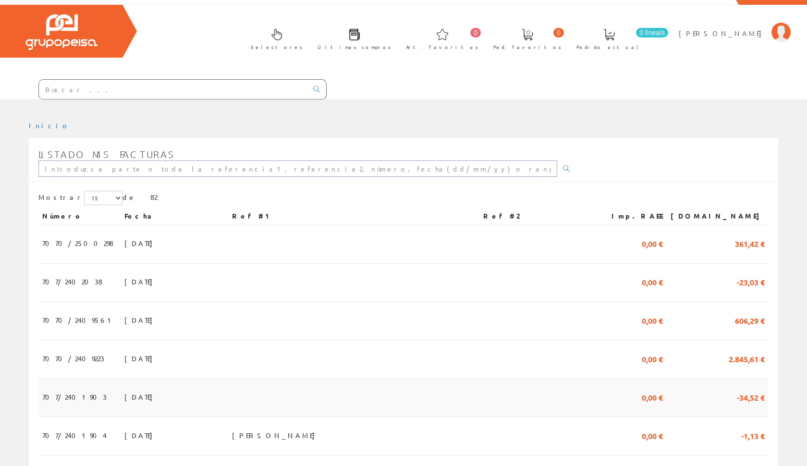
scroll to position [7, 0]
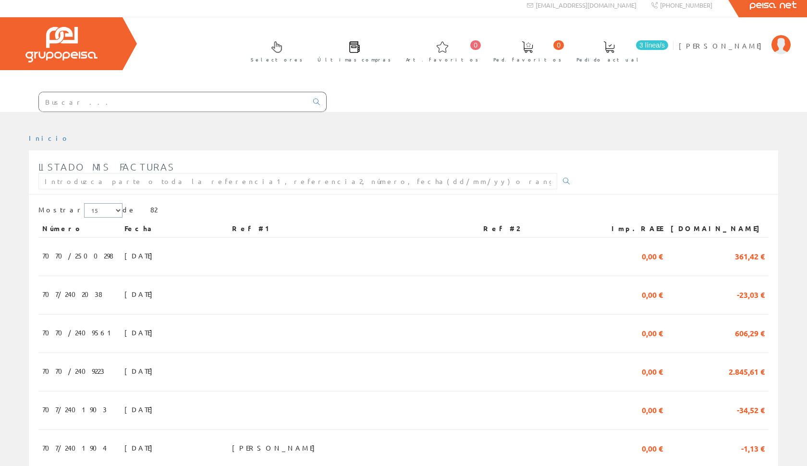
select select "25"
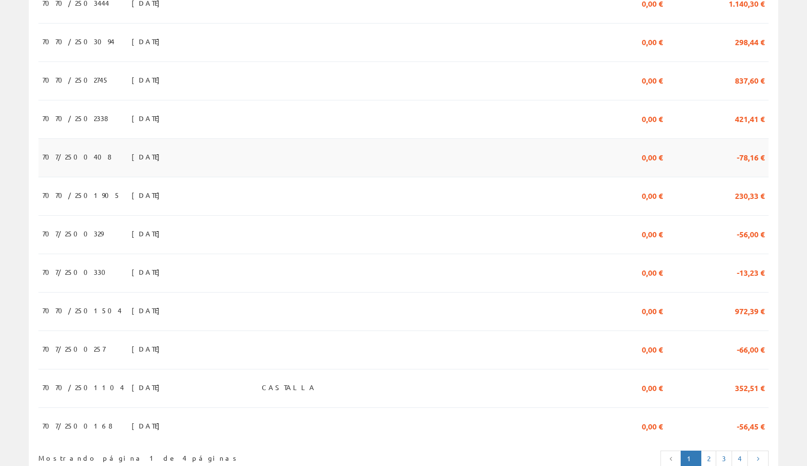
scroll to position [760, 0]
click at [455, 132] on td at bounding box center [356, 117] width 197 height 38
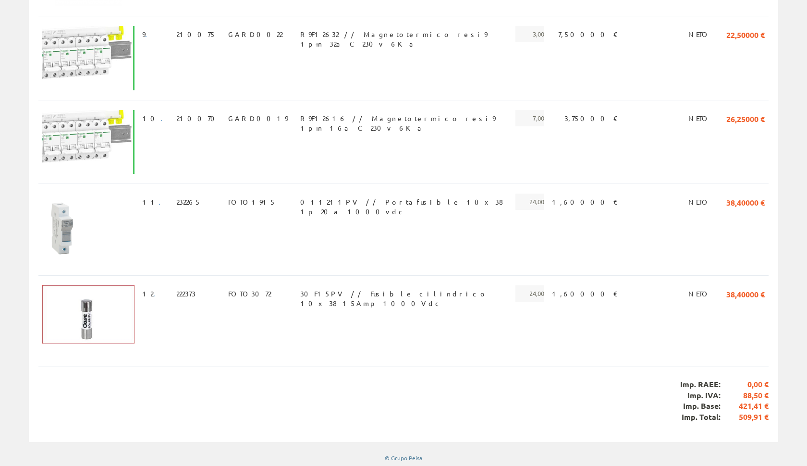
scroll to position [936, 0]
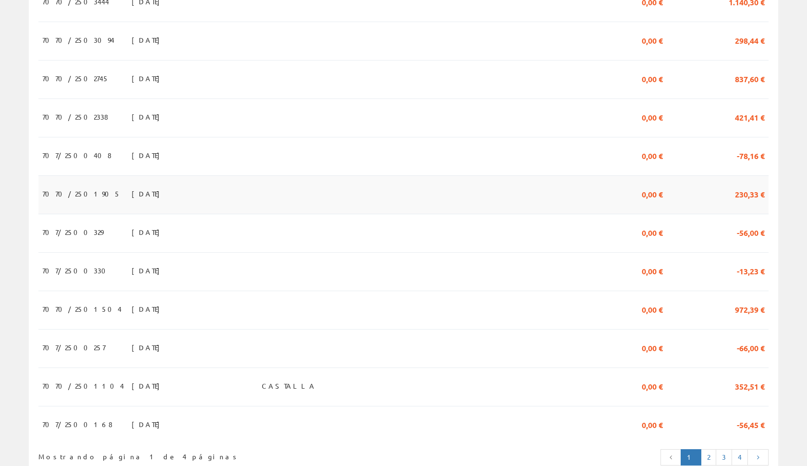
scroll to position [760, 0]
click at [528, 205] on td at bounding box center [524, 194] width 139 height 38
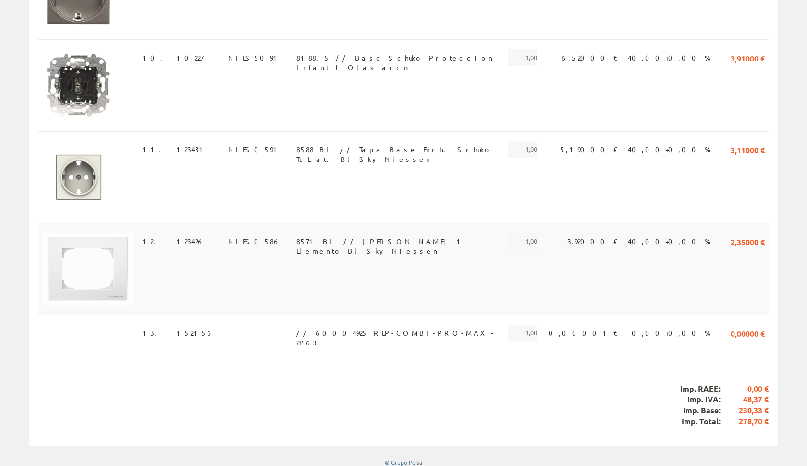
scroll to position [1011, 0]
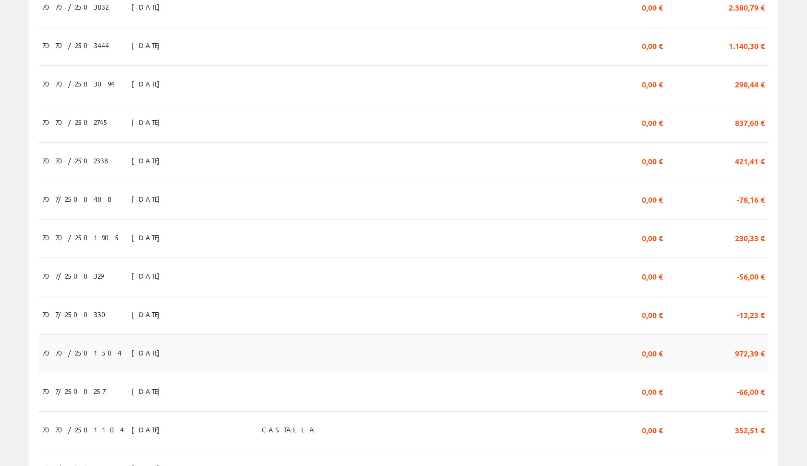
scroll to position [716, 0]
click at [532, 98] on td at bounding box center [524, 85] width 139 height 38
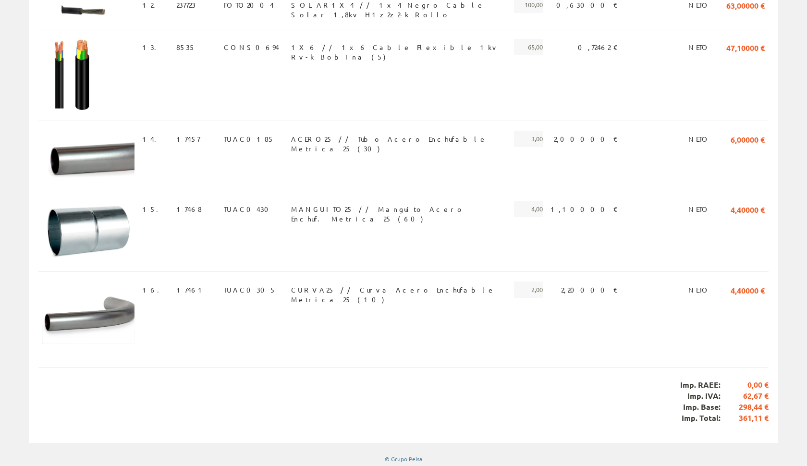
scroll to position [1233, 0]
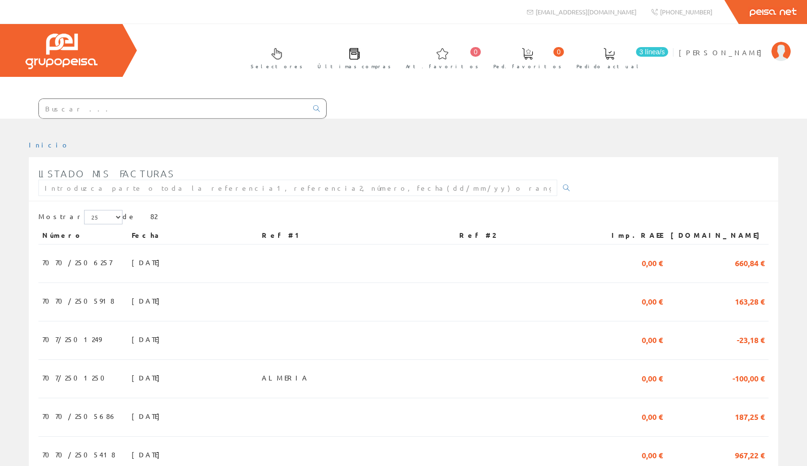
scroll to position [716, 0]
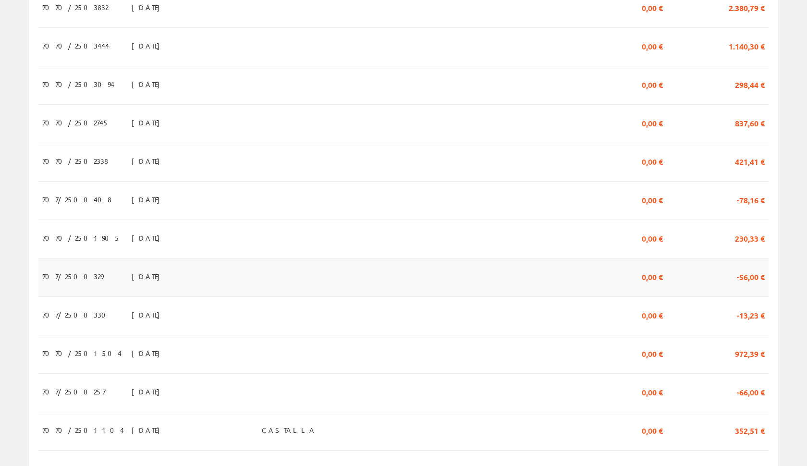
click at [431, 282] on td at bounding box center [356, 277] width 197 height 38
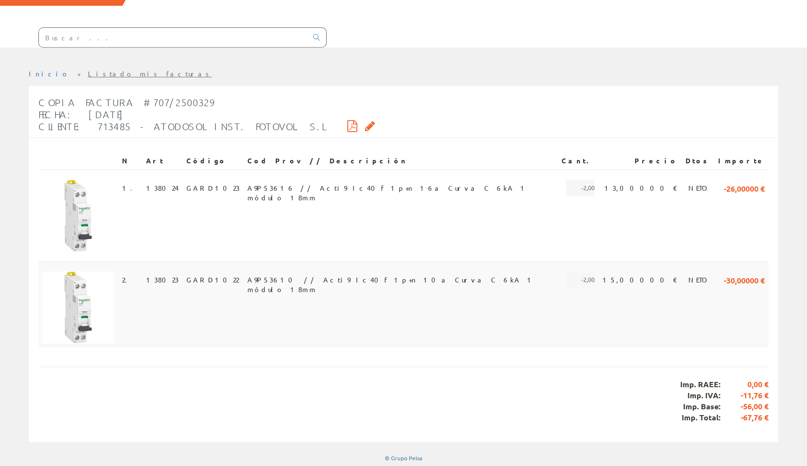
scroll to position [70, 0]
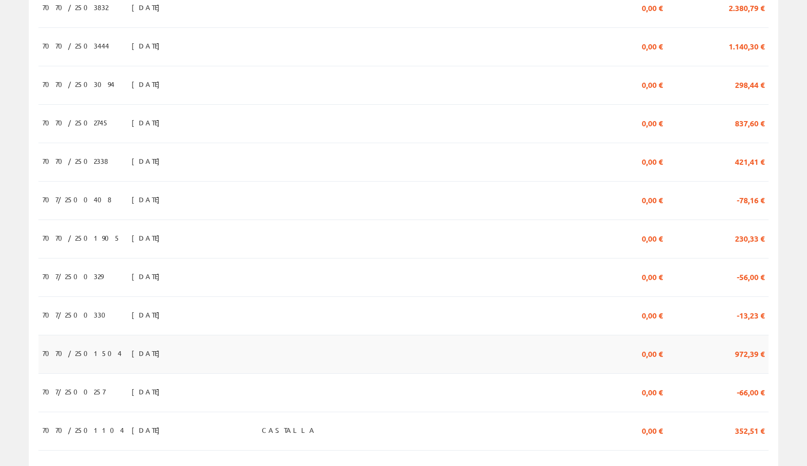
scroll to position [716, 0]
click at [455, 340] on td at bounding box center [356, 354] width 197 height 38
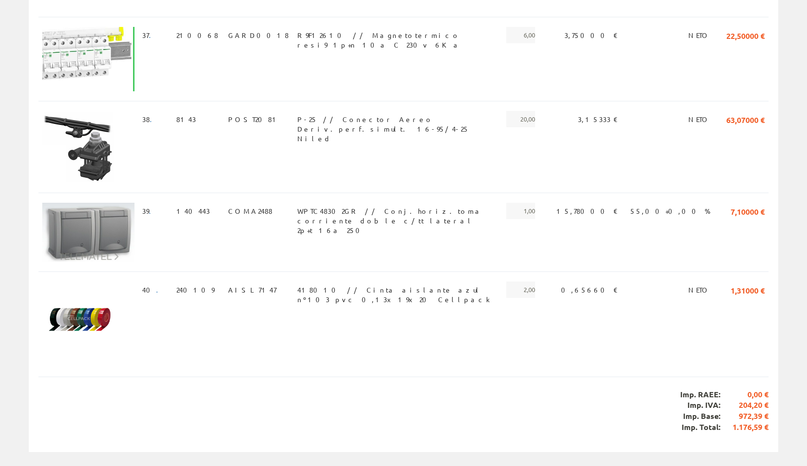
scroll to position [3379, 0]
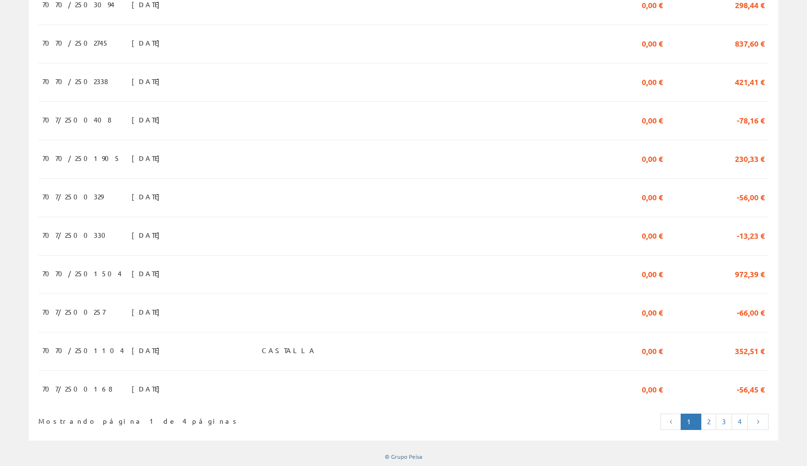
scroll to position [796, 0]
click at [664, 169] on td "0,00 €" at bounding box center [630, 159] width 72 height 38
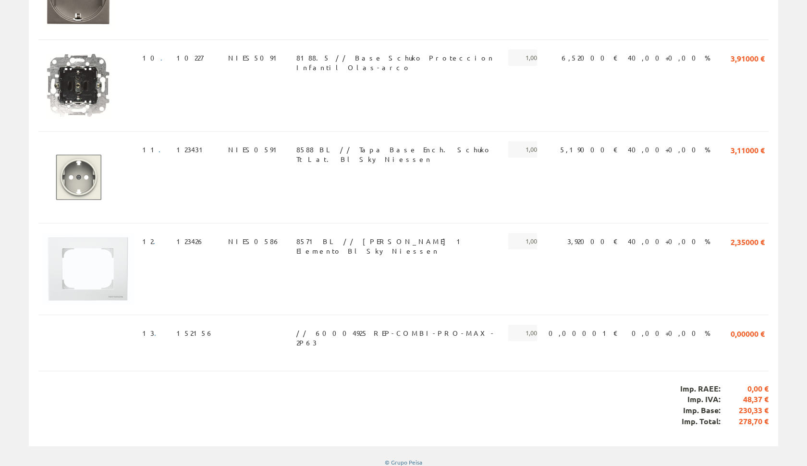
scroll to position [1011, 0]
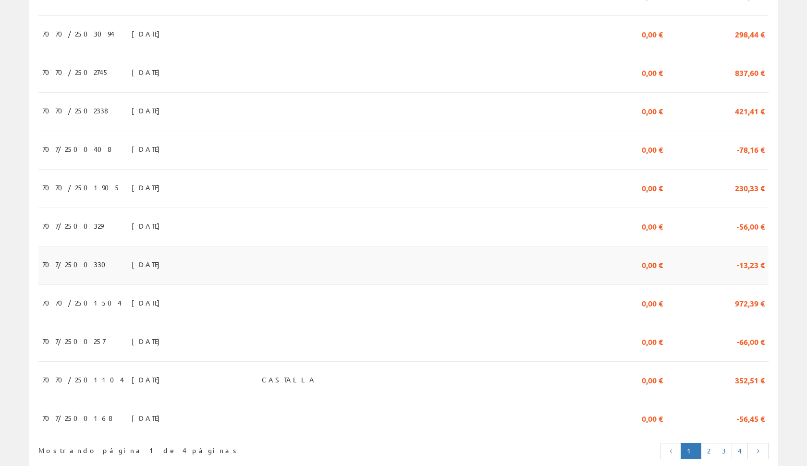
scroll to position [768, 0]
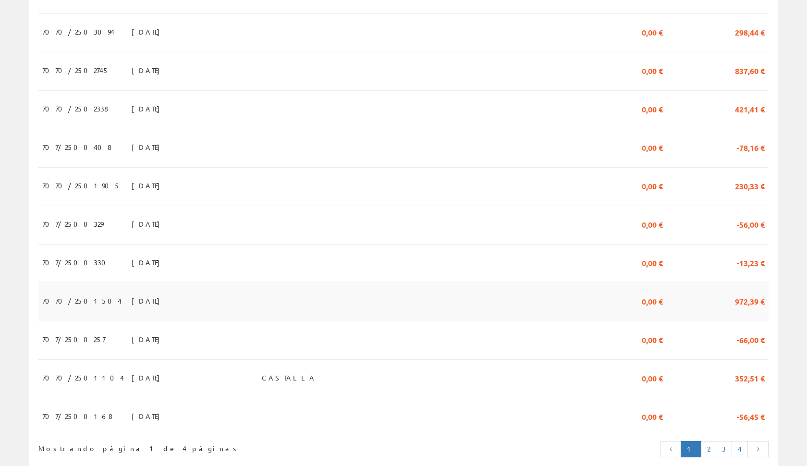
click at [666, 308] on td "0,00 €" at bounding box center [630, 301] width 72 height 38
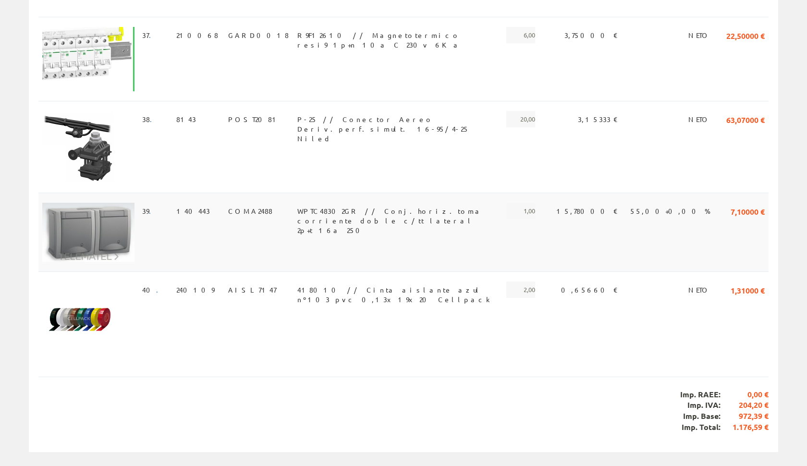
scroll to position [3379, 0]
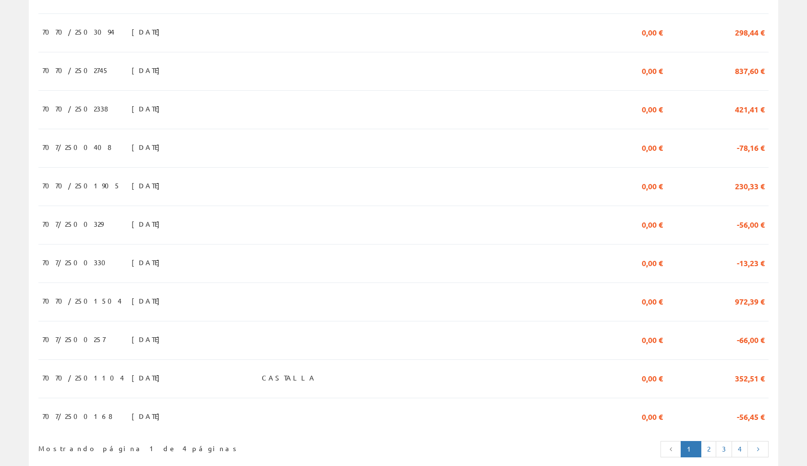
scroll to position [768, 0]
click at [523, 301] on td at bounding box center [524, 301] width 139 height 38
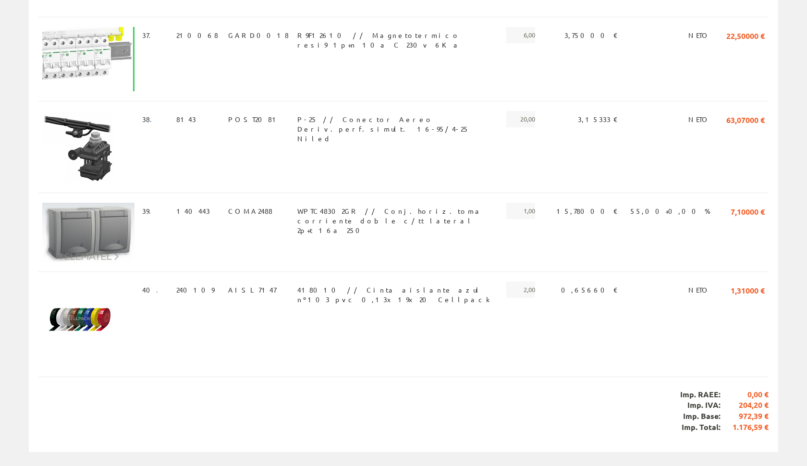
scroll to position [3379, 0]
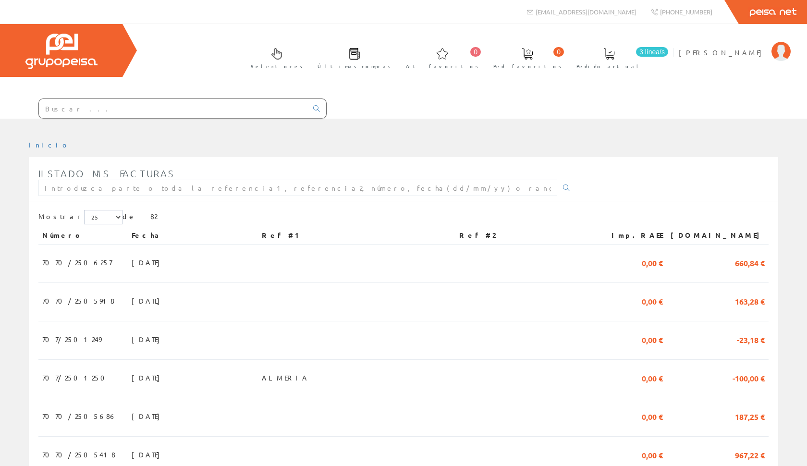
scroll to position [768, 0]
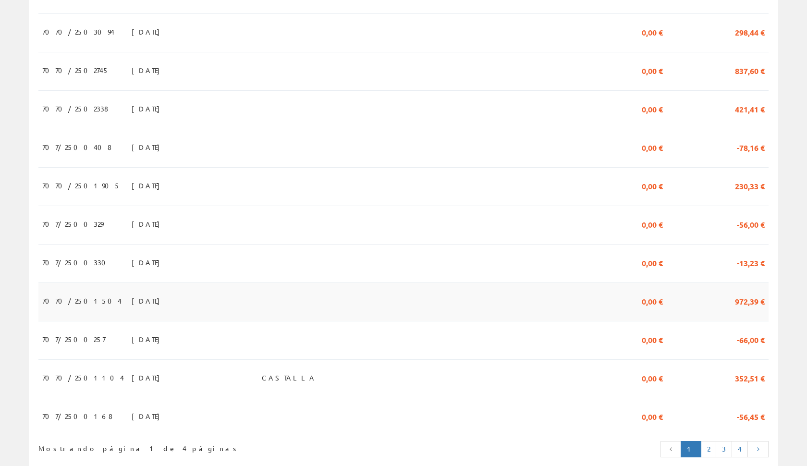
click at [514, 303] on td at bounding box center [524, 301] width 139 height 38
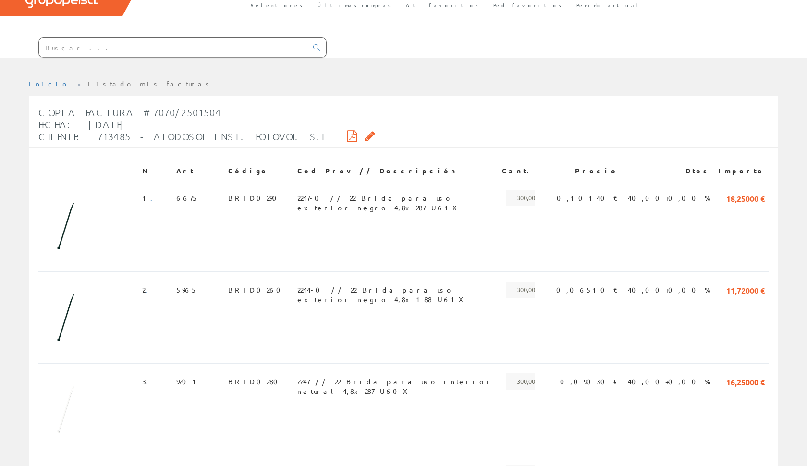
scroll to position [59, 0]
click at [347, 137] on icon at bounding box center [352, 137] width 10 height 7
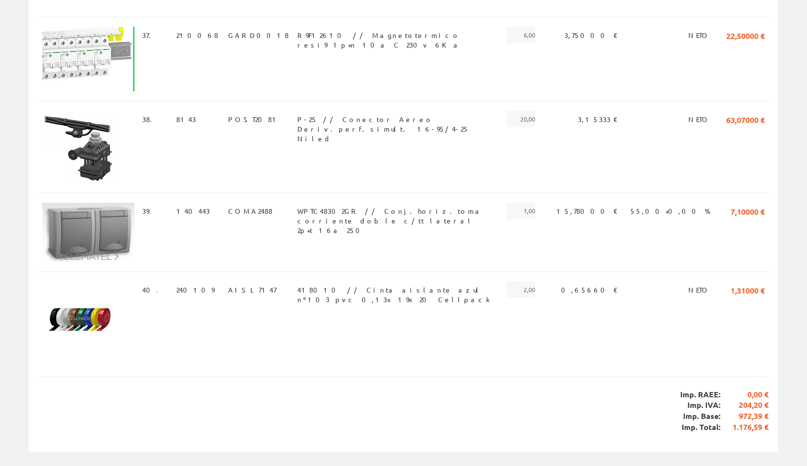
scroll to position [3379, 0]
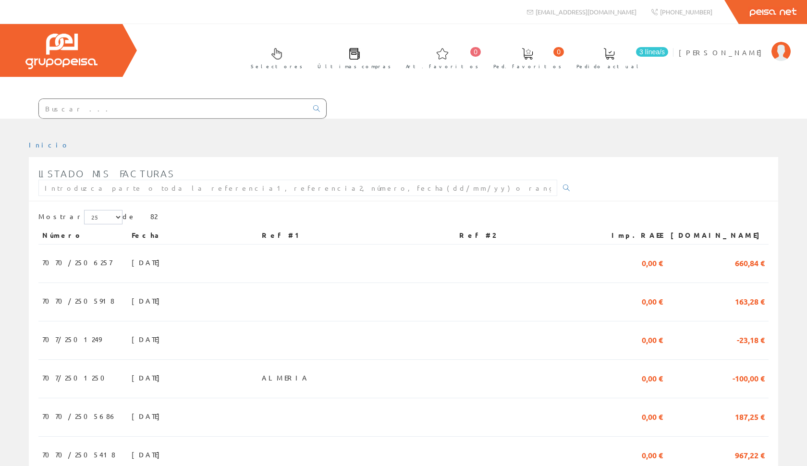
scroll to position [768, 0]
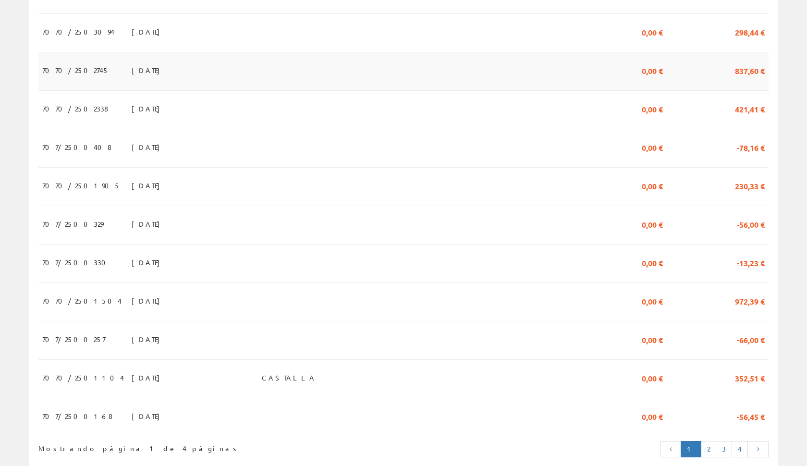
click at [526, 61] on td at bounding box center [524, 71] width 139 height 38
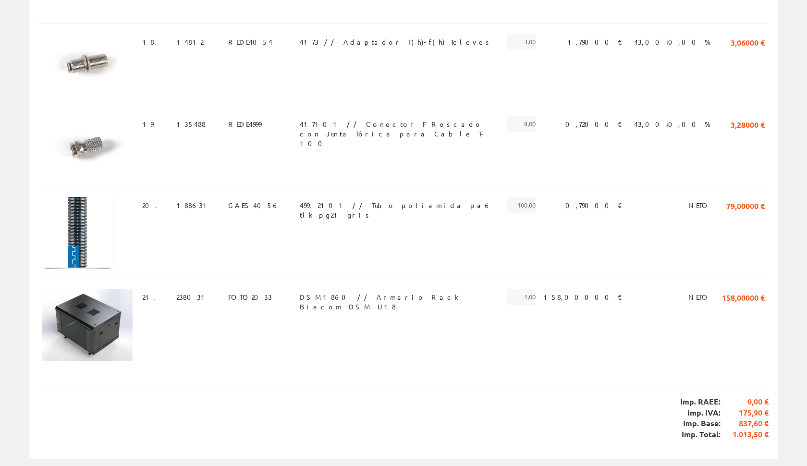
scroll to position [1596, 0]
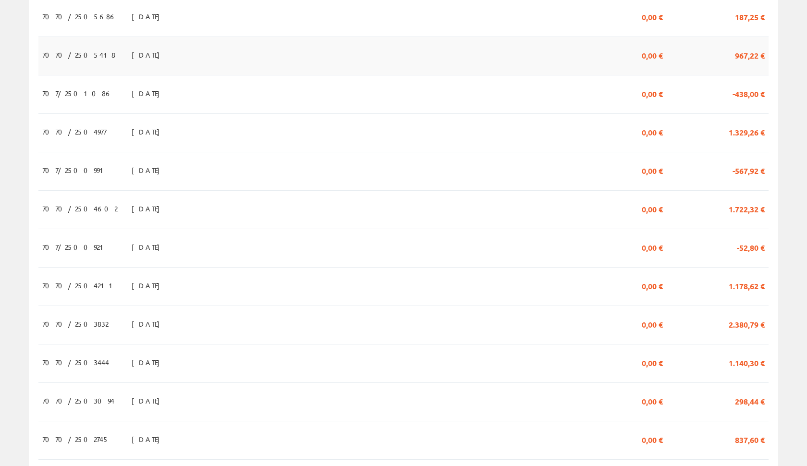
scroll to position [381, 0]
